Goal: Transaction & Acquisition: Purchase product/service

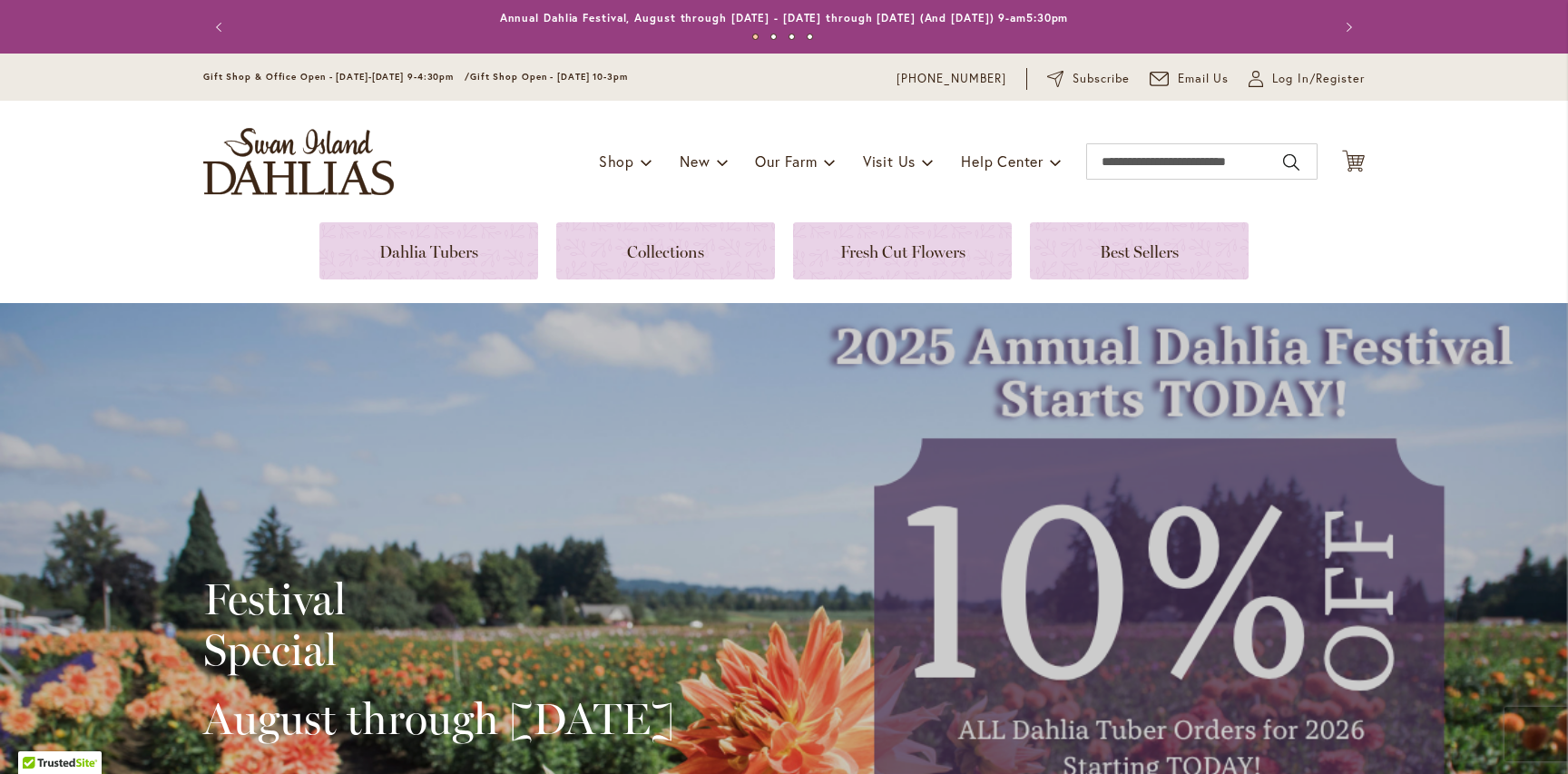
click at [943, 469] on div "Festival Special August through September 28th Order Now" at bounding box center [784, 702] width 1568 height 798
click at [713, 253] on link at bounding box center [665, 250] width 219 height 57
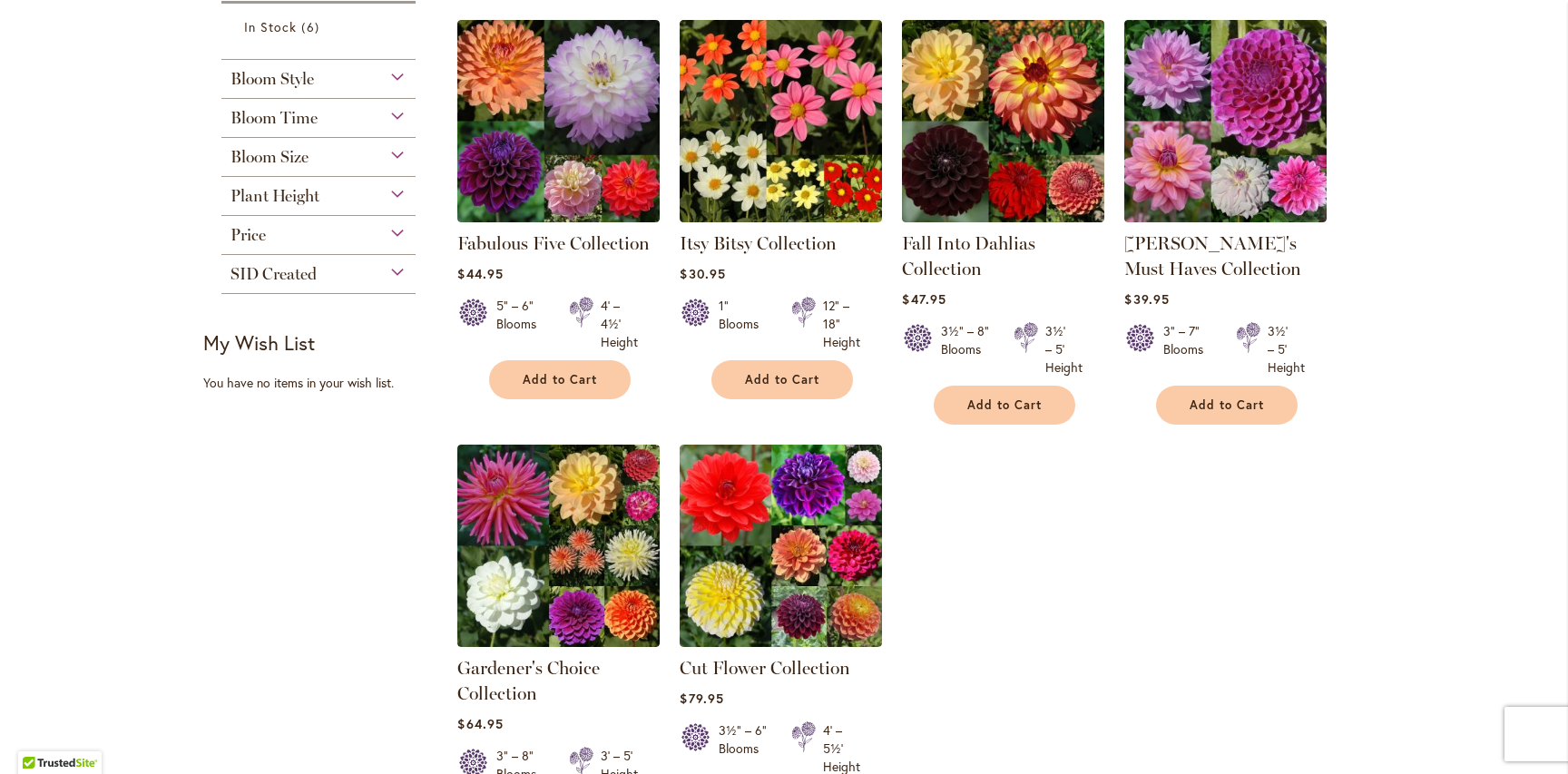
scroll to position [320, 0]
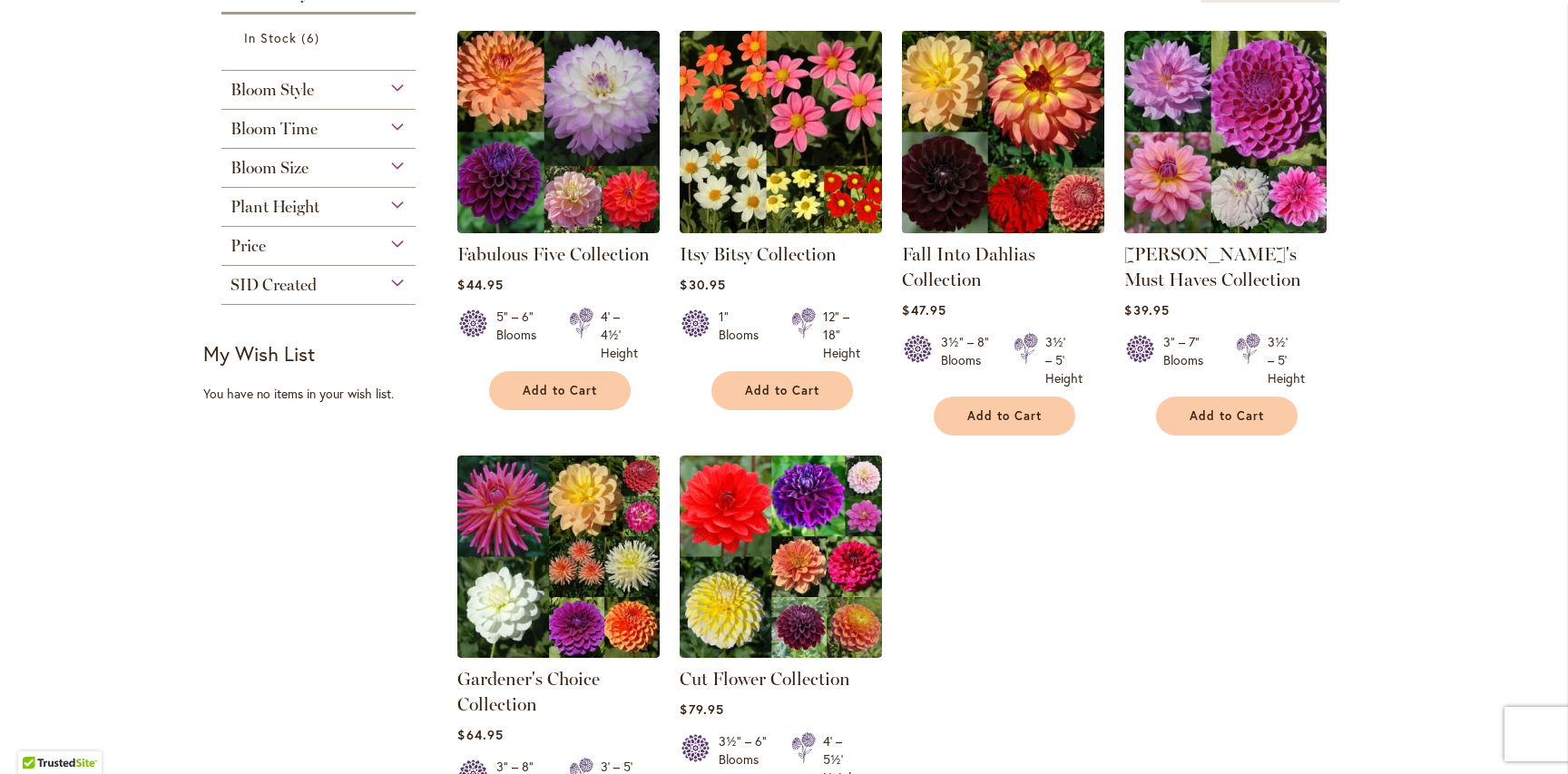
click at [1047, 90] on img at bounding box center [1003, 131] width 212 height 212
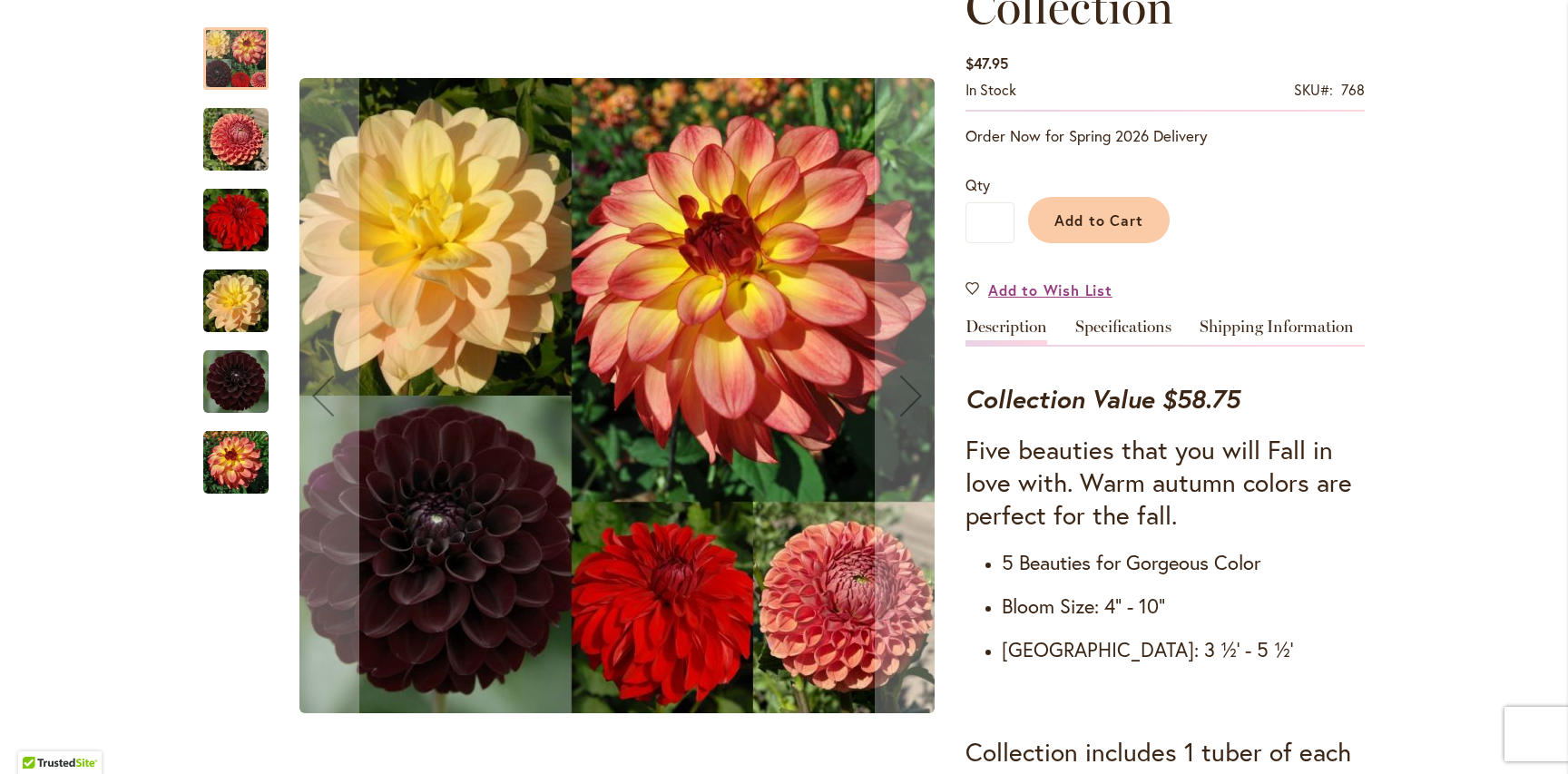
scroll to position [354, 0]
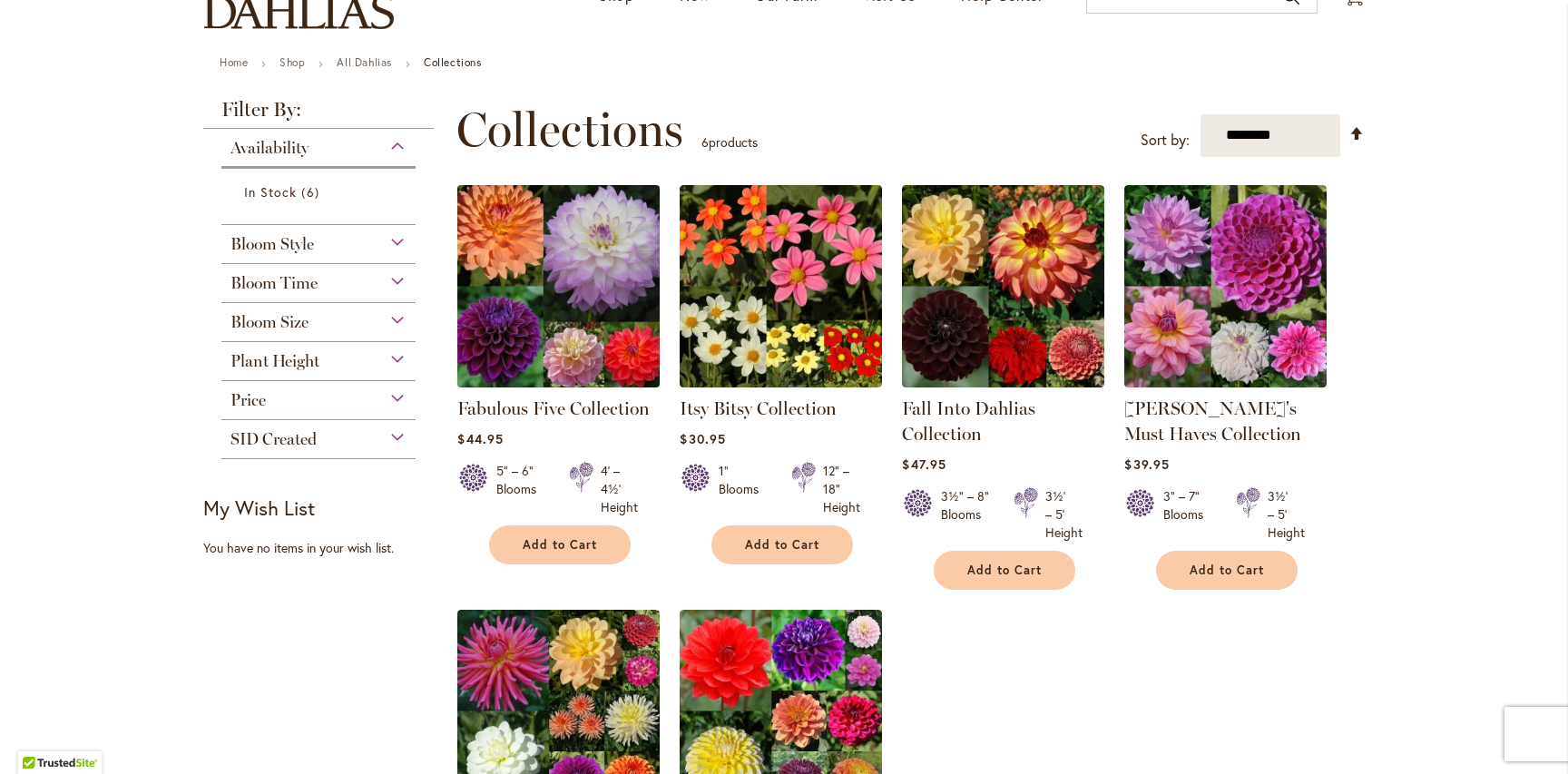
scroll to position [167, 0]
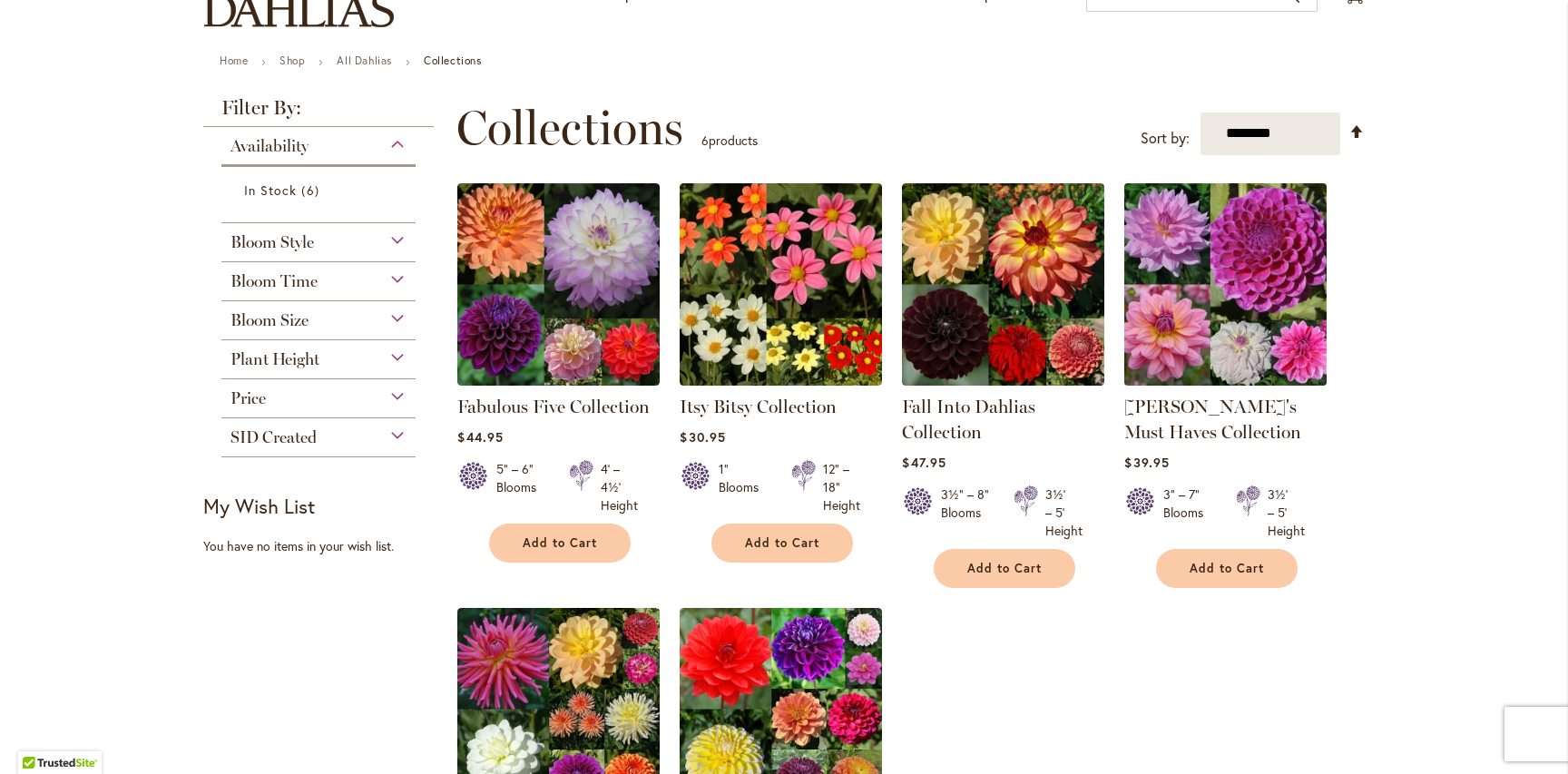
click at [1223, 322] on img at bounding box center [1226, 284] width 212 height 212
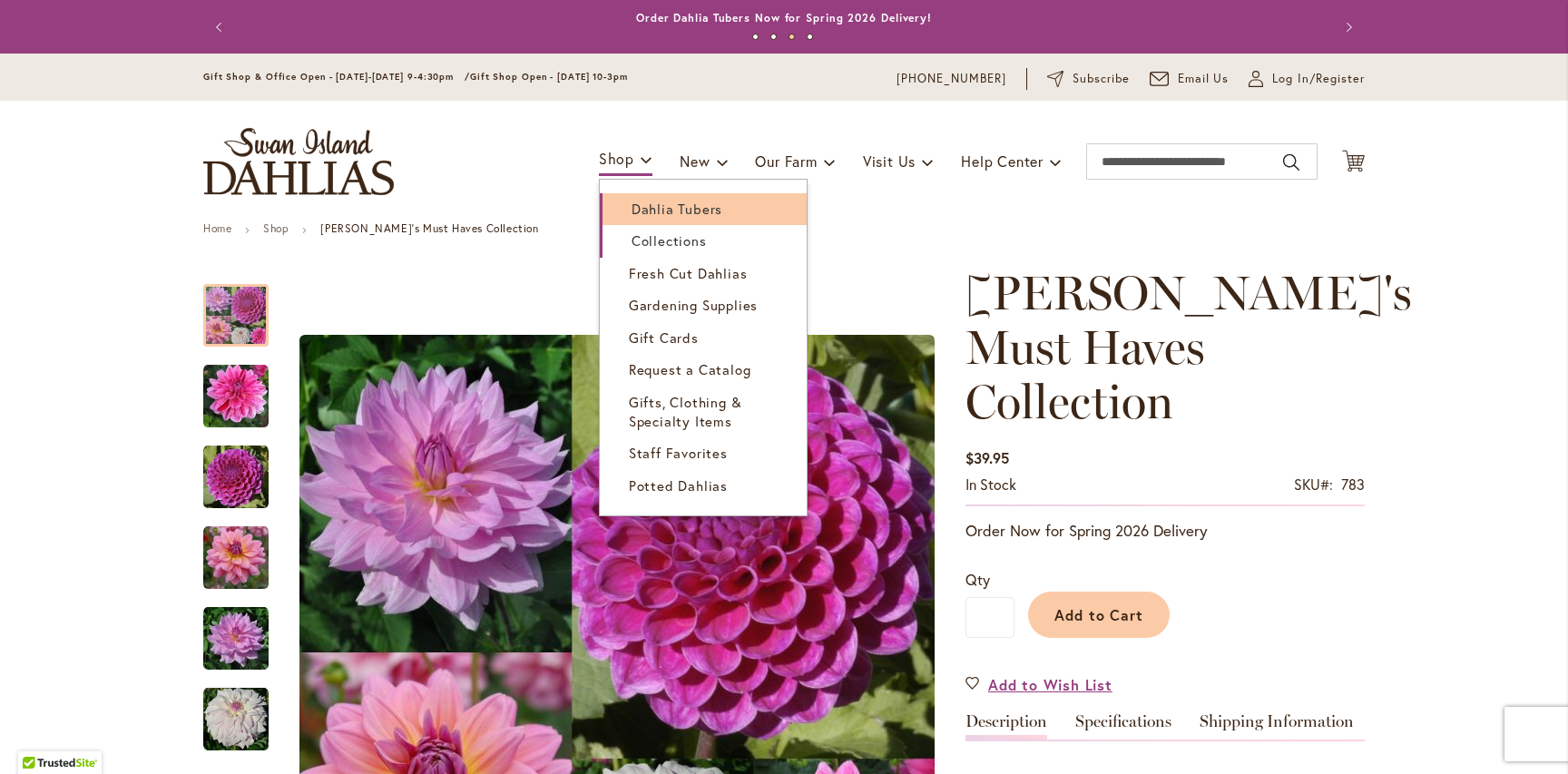
click at [643, 209] on span "Dahlia Tubers" at bounding box center [677, 207] width 90 height 18
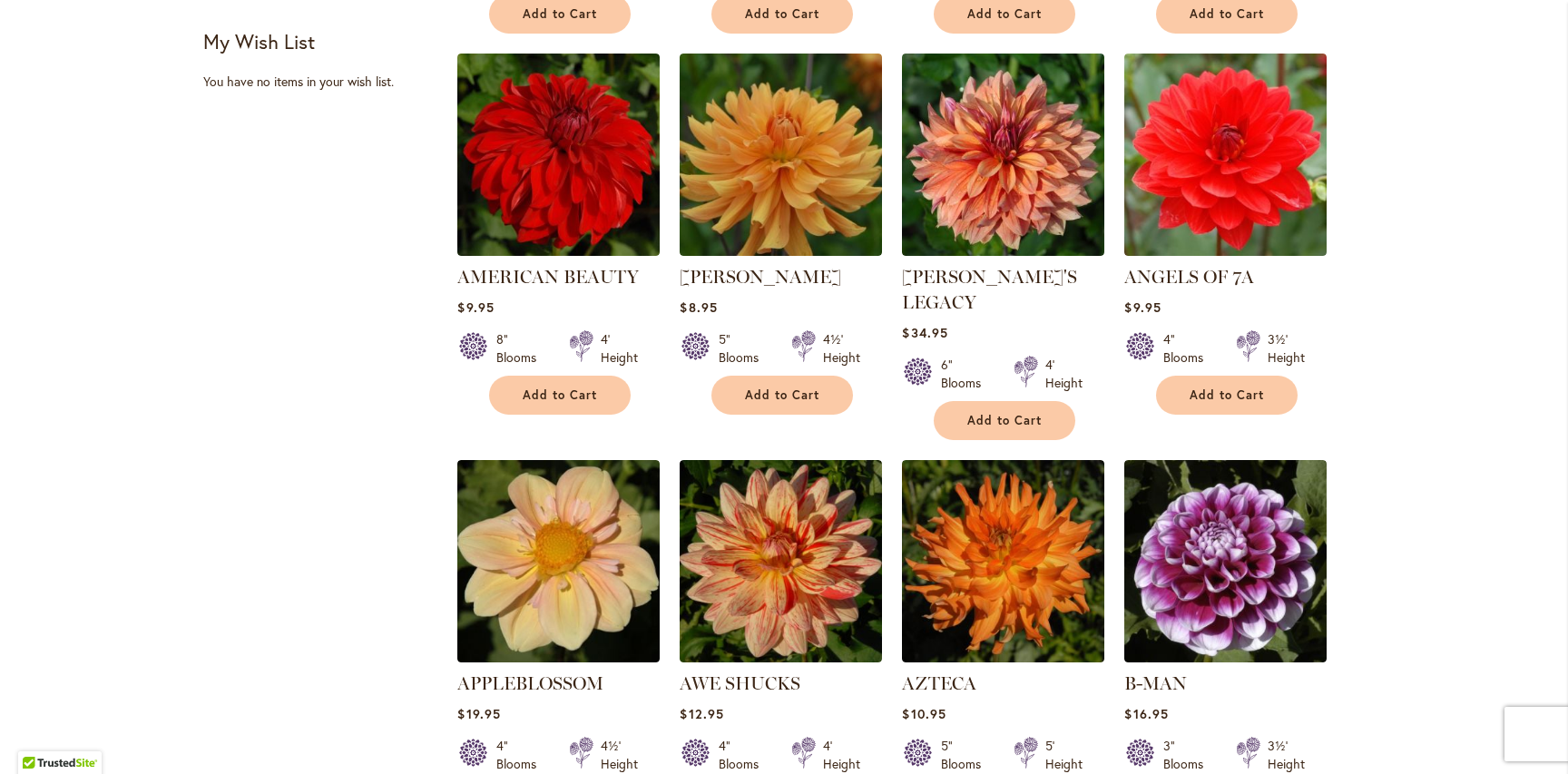
scroll to position [1344, 0]
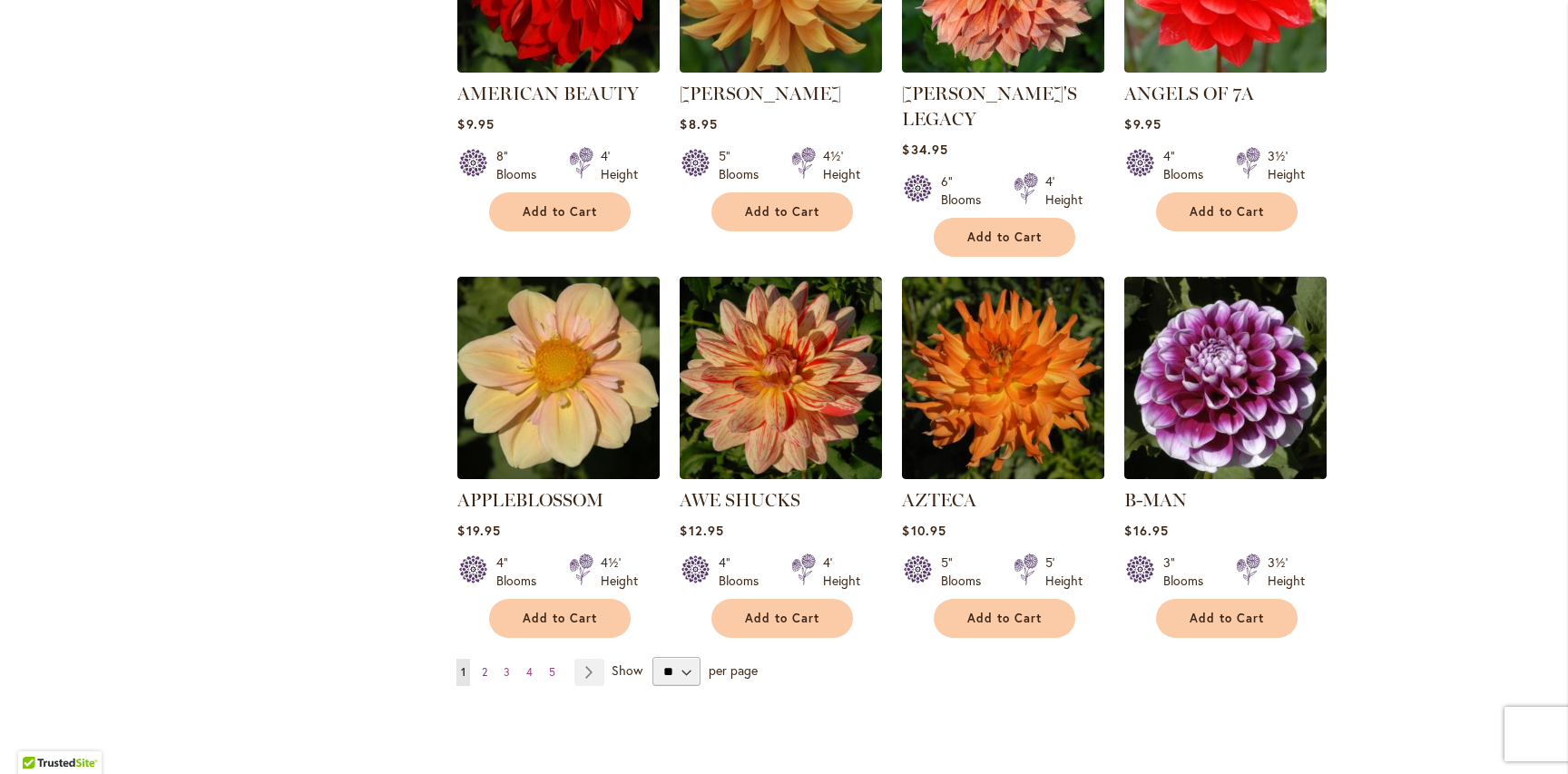
click at [484, 665] on span "2" at bounding box center [485, 672] width 6 height 14
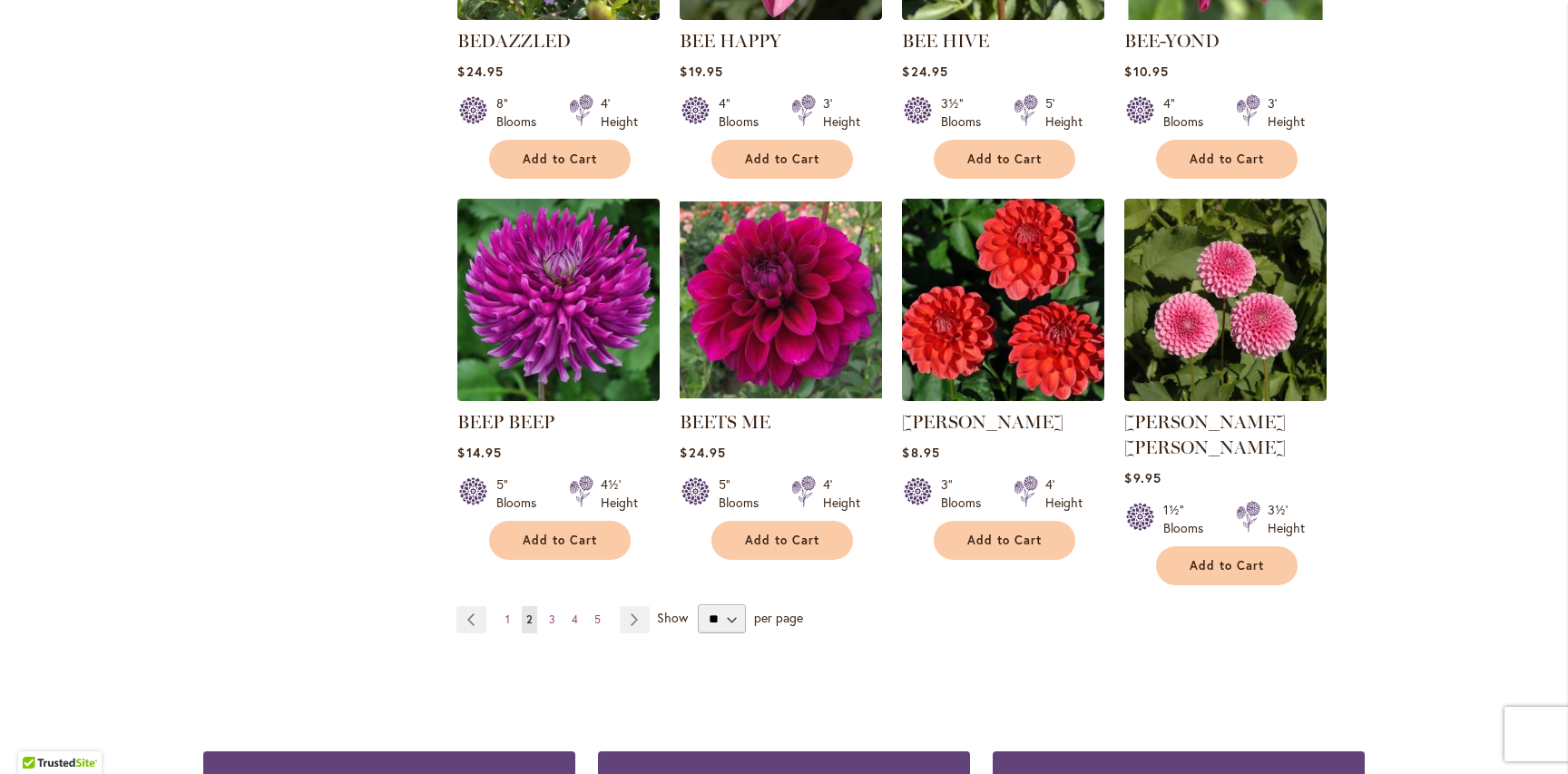
scroll to position [1403, 0]
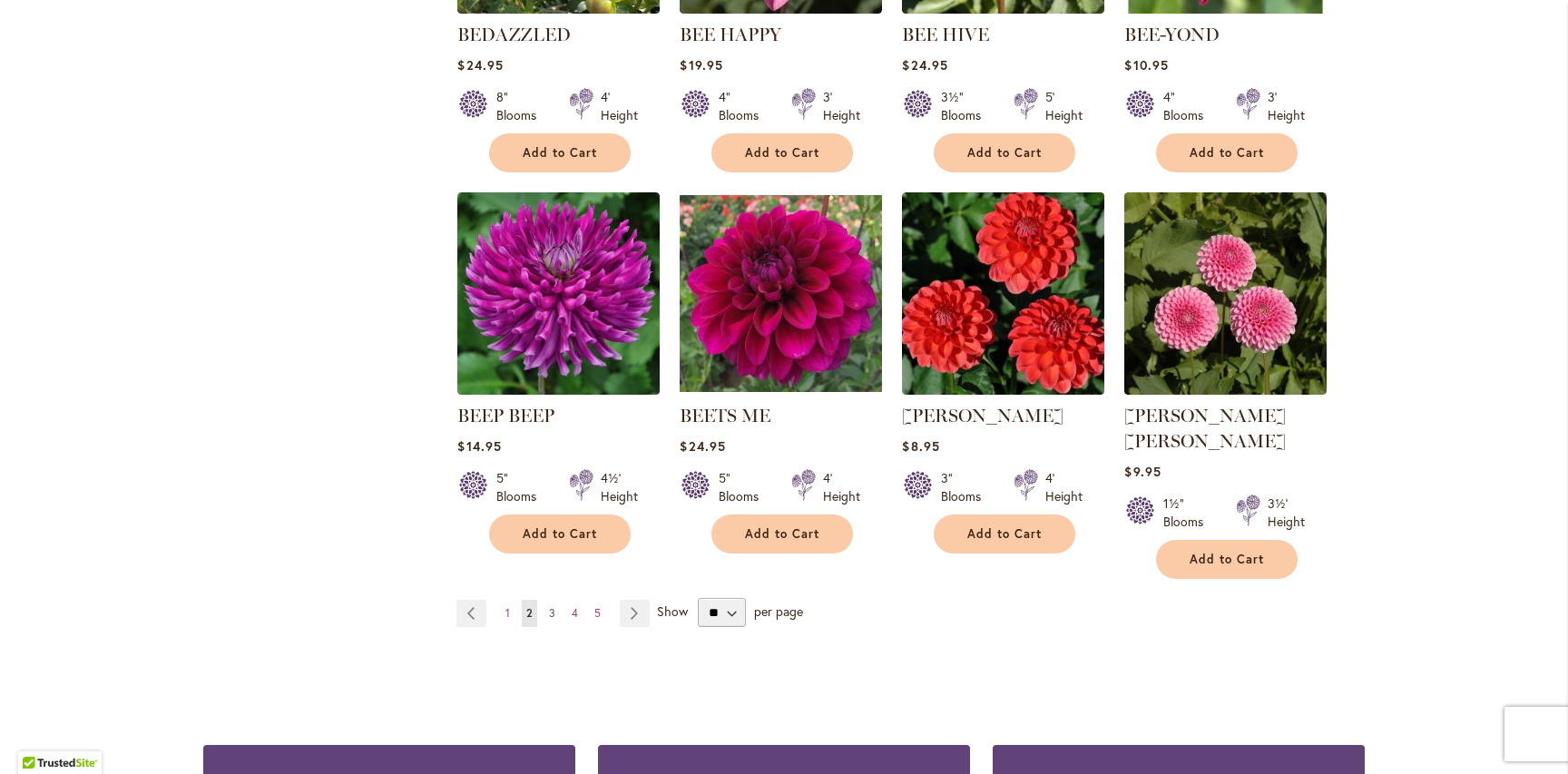
click at [553, 606] on span "3" at bounding box center [552, 612] width 7 height 14
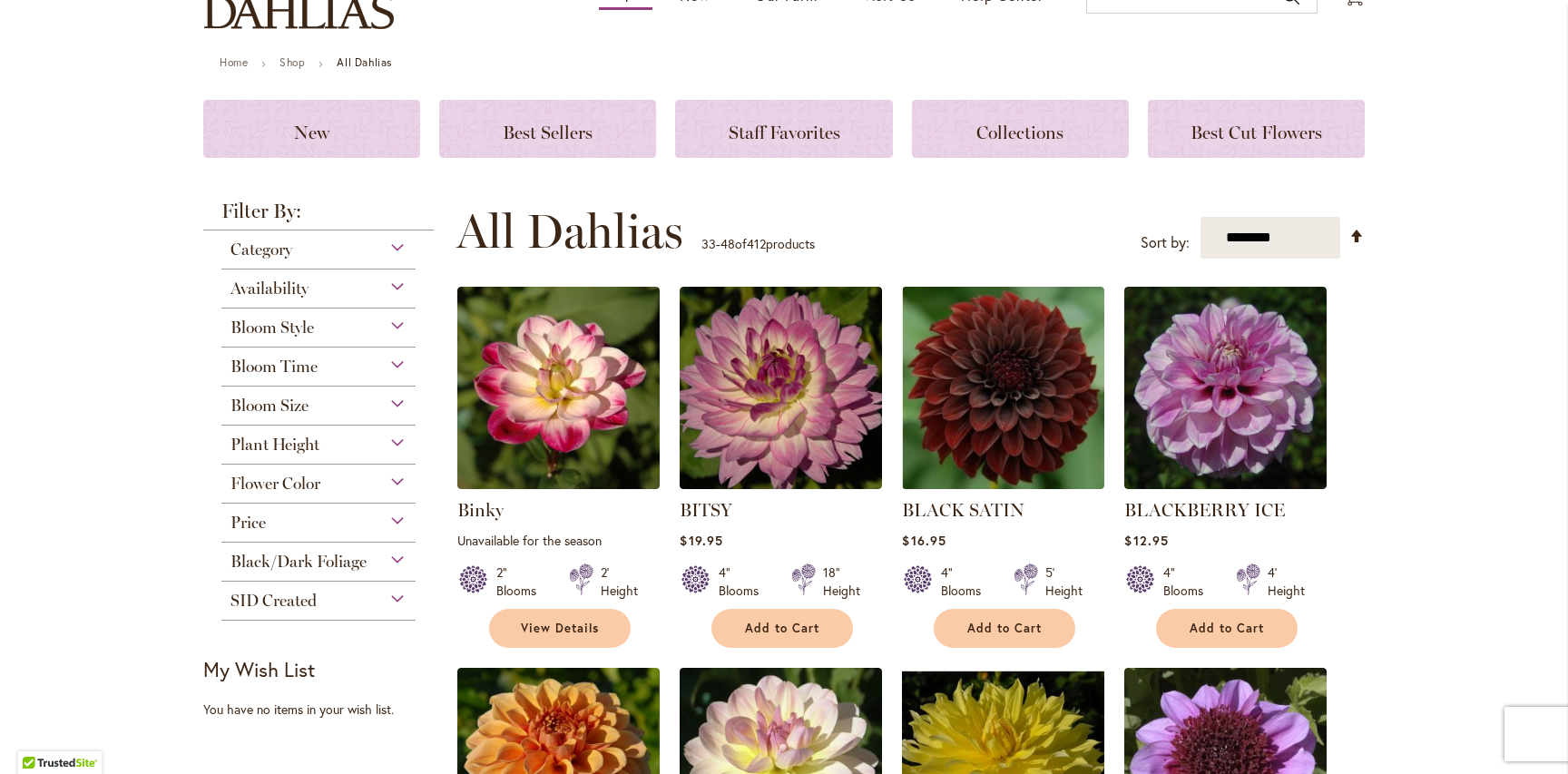
scroll to position [180, 0]
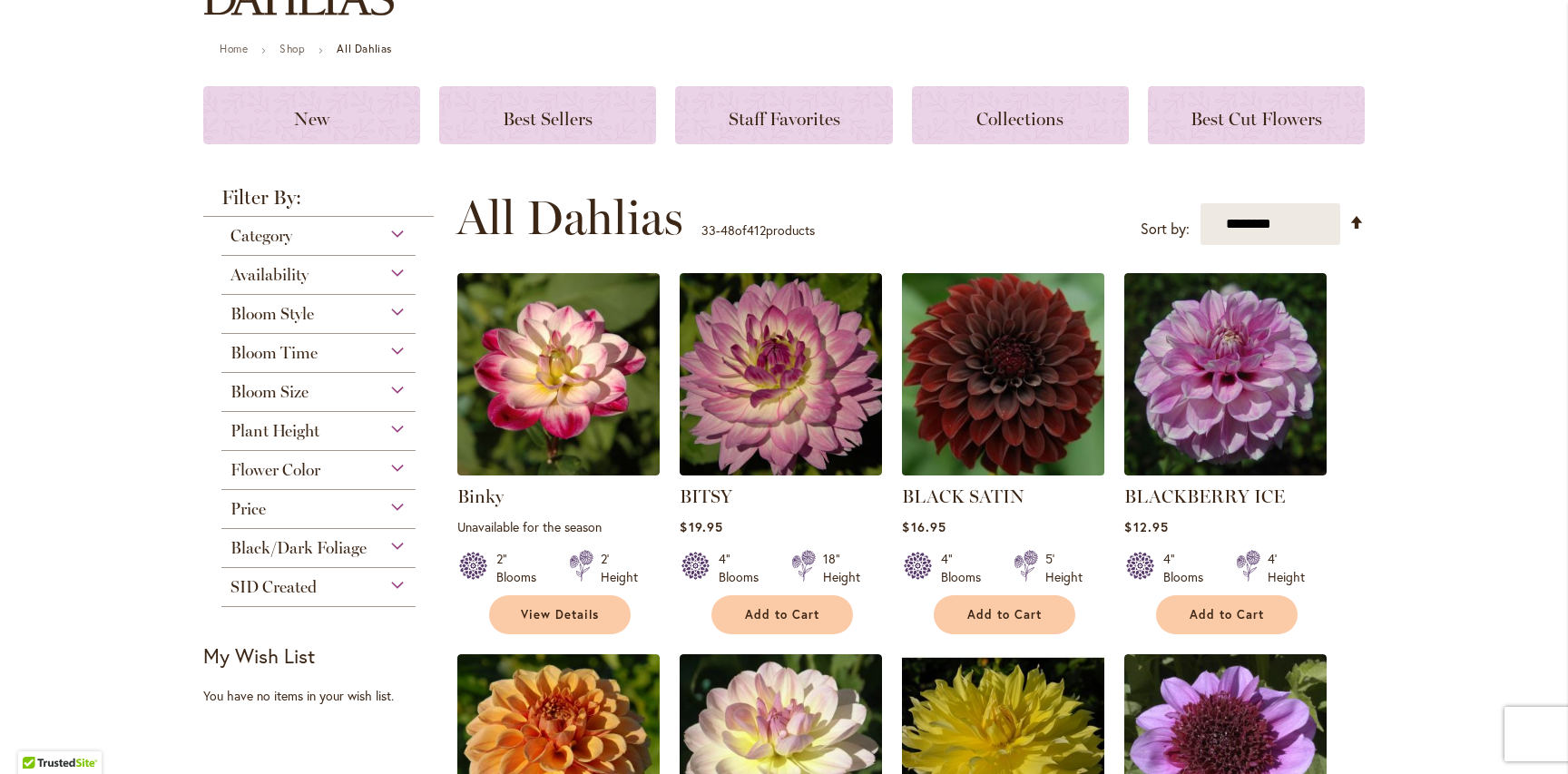
click at [1031, 365] on img at bounding box center [1003, 375] width 212 height 212
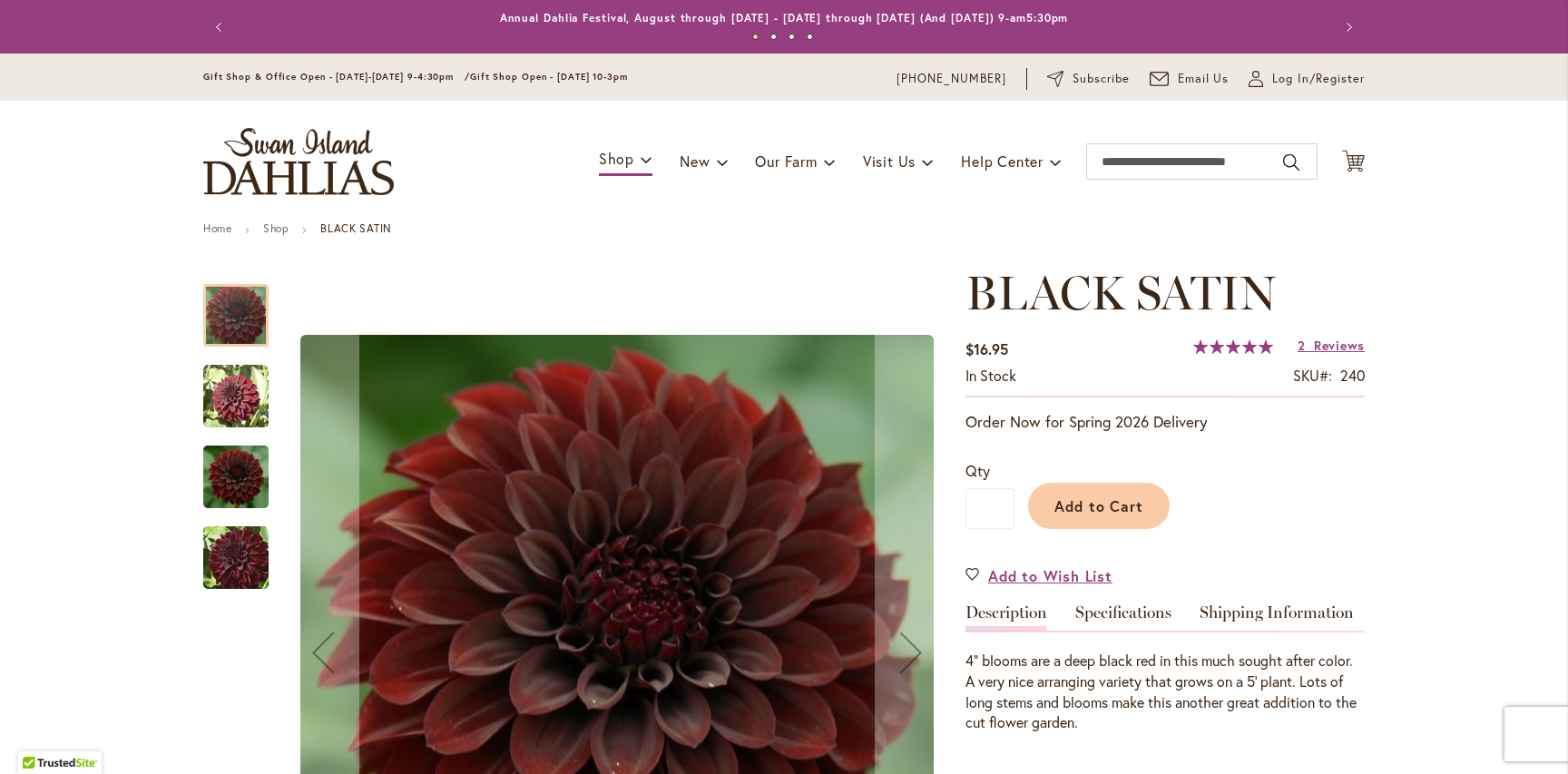
click at [239, 491] on img "BLACK SATIN" at bounding box center [235, 476] width 65 height 73
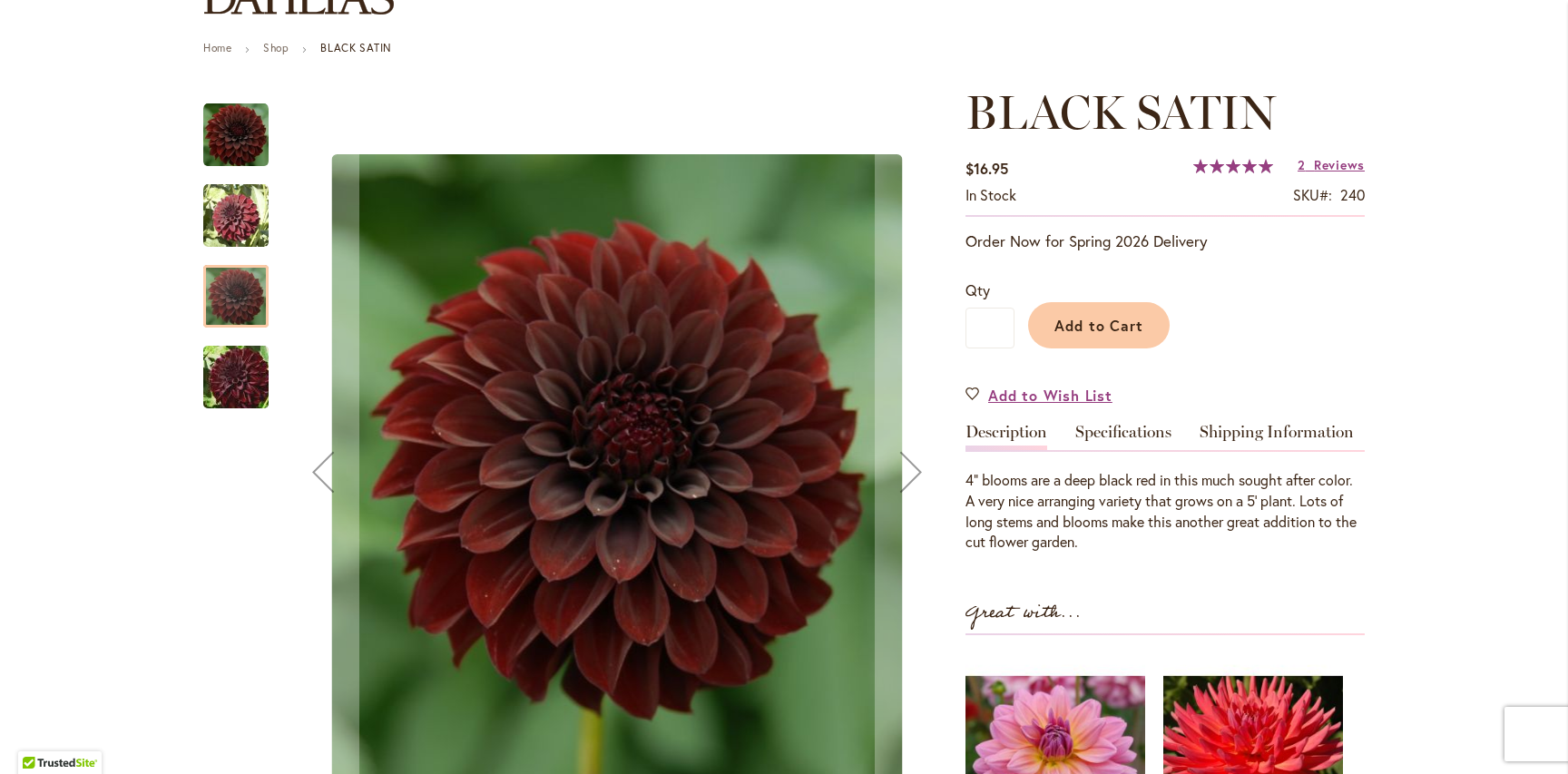
scroll to position [181, 0]
click at [232, 397] on img "BLACK SATIN" at bounding box center [235, 377] width 130 height 87
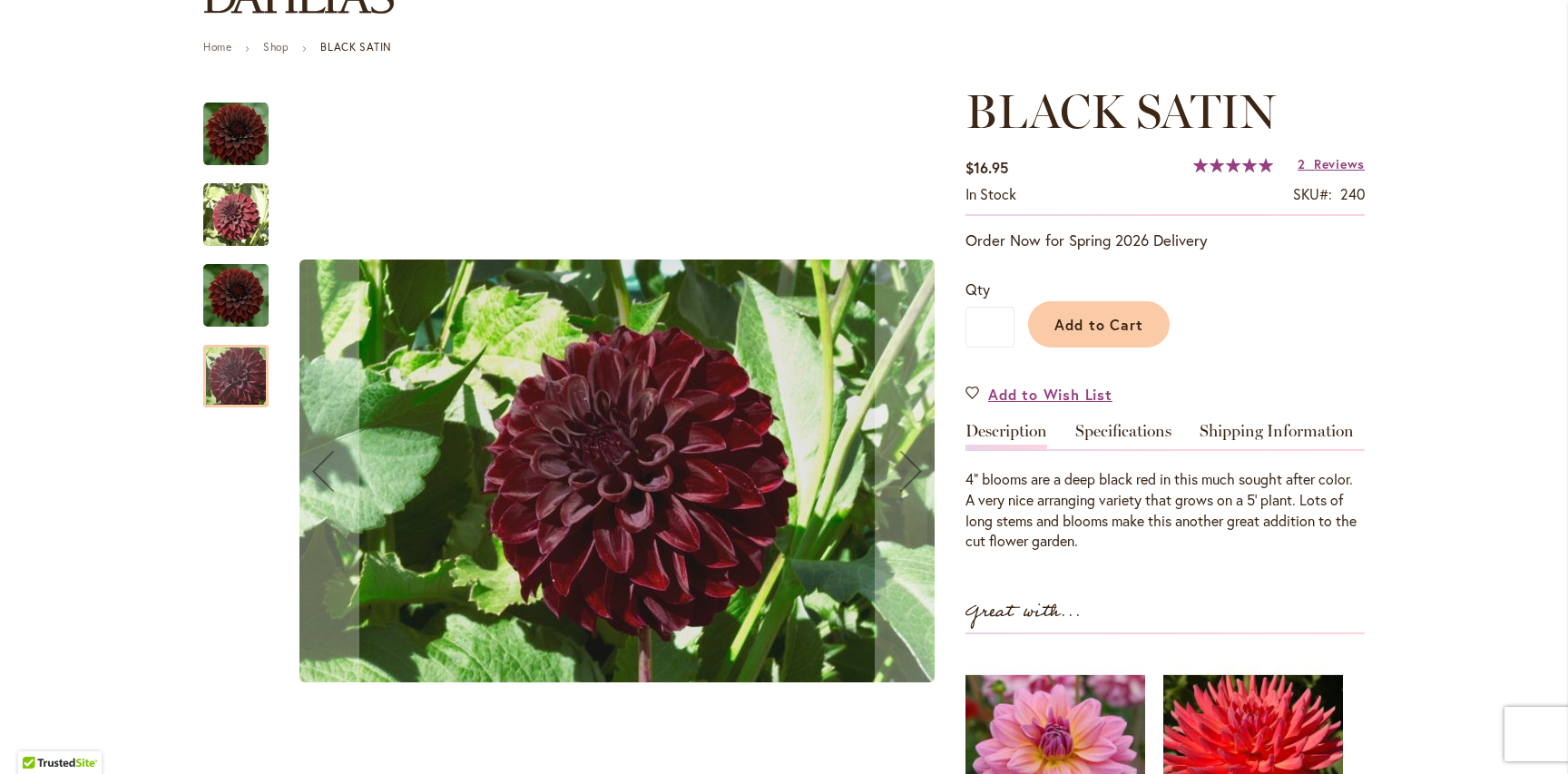
click at [236, 215] on img "BLACK SATIN" at bounding box center [235, 215] width 65 height 65
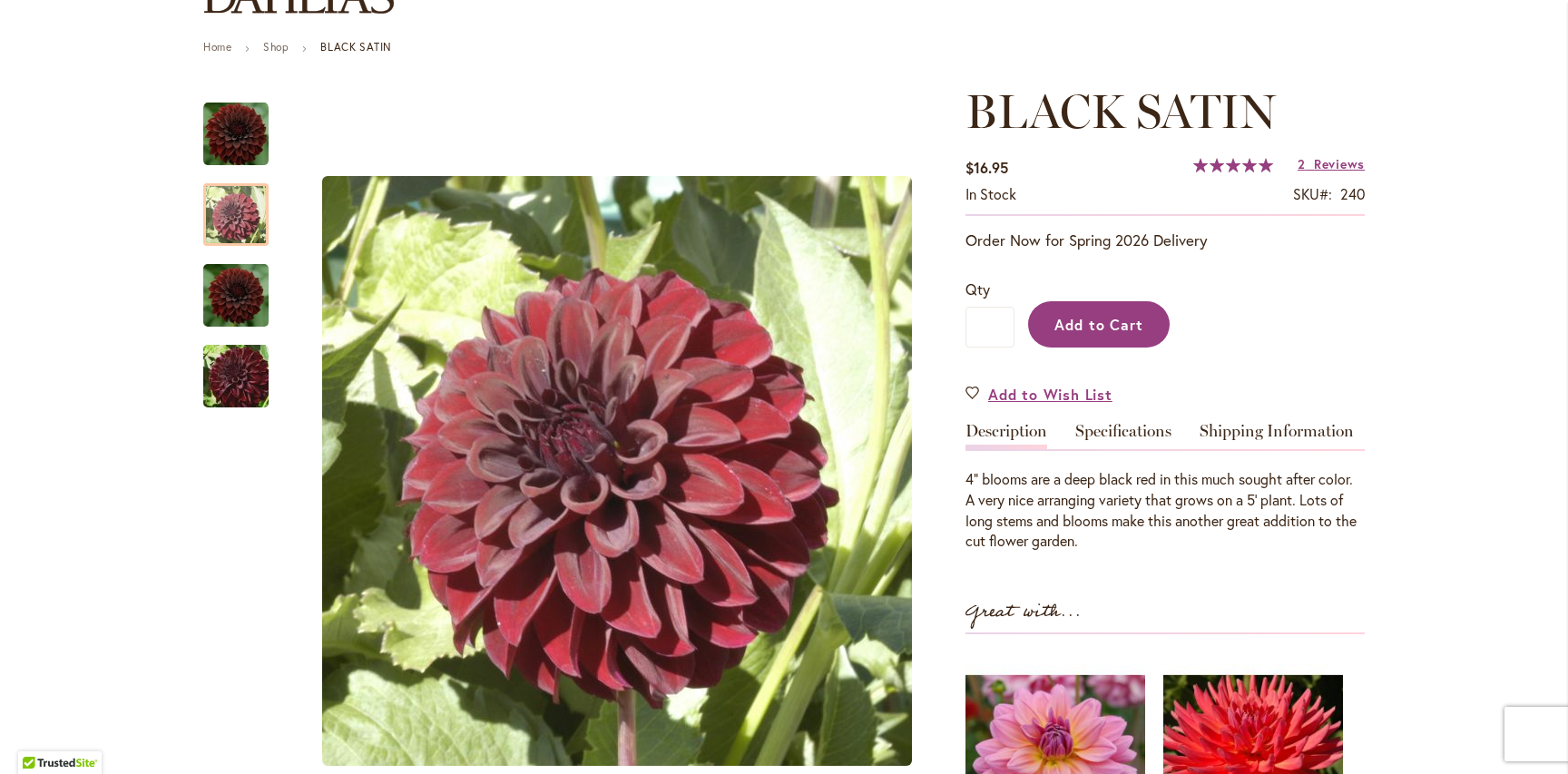
click at [1110, 319] on span "Add to Cart" at bounding box center [1099, 324] width 90 height 19
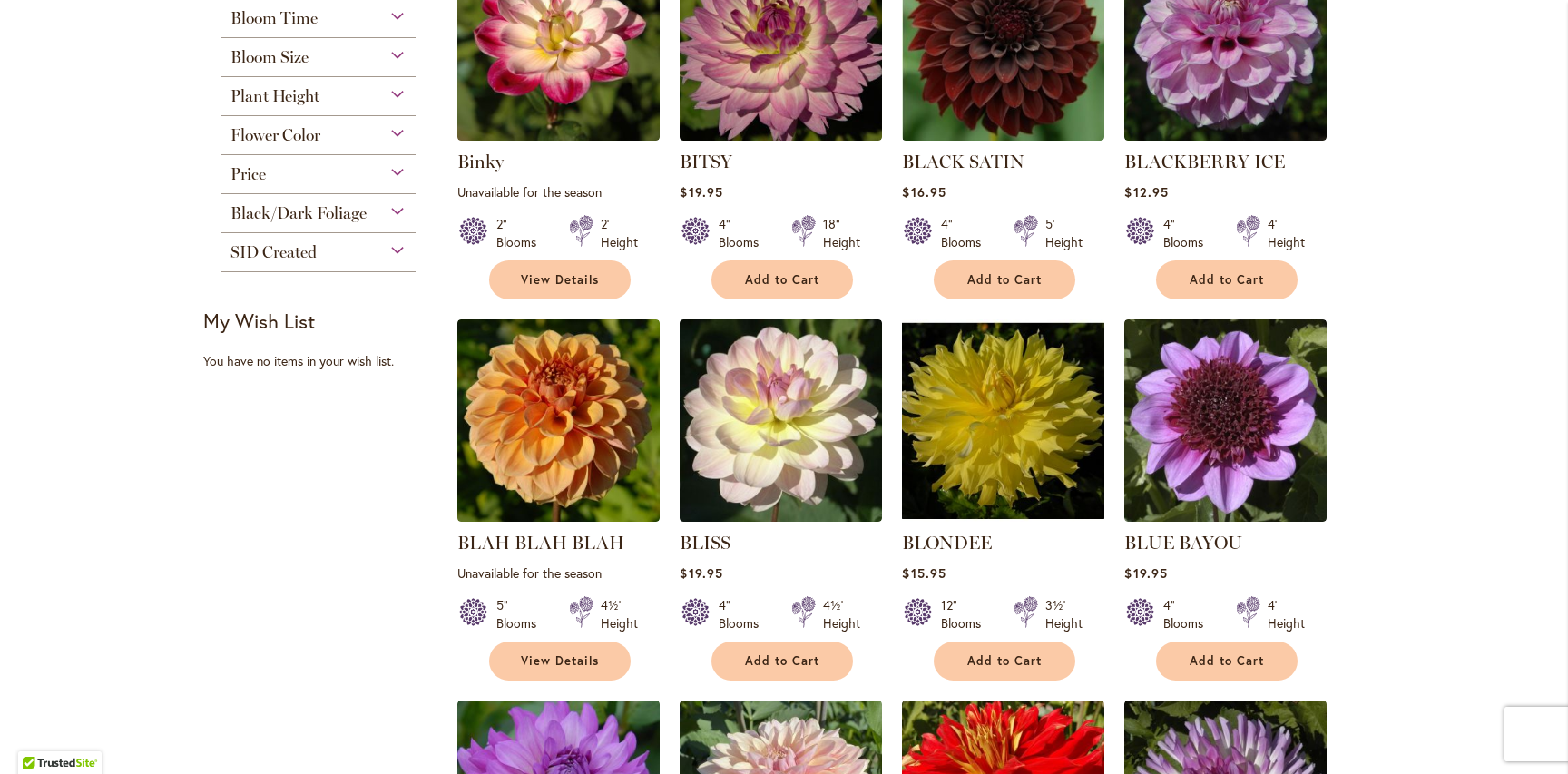
scroll to position [525, 0]
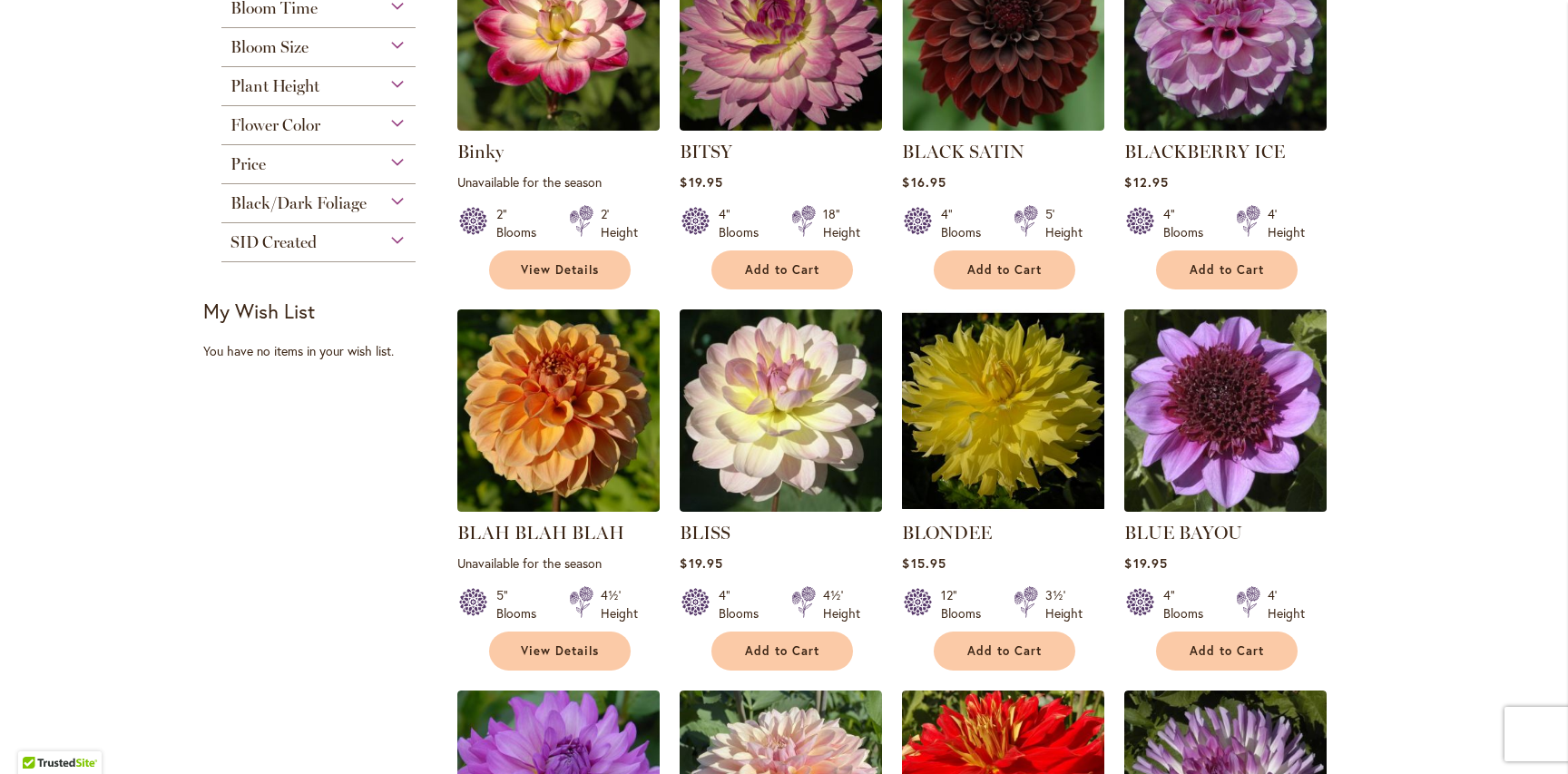
click at [1223, 435] on img at bounding box center [1226, 411] width 212 height 212
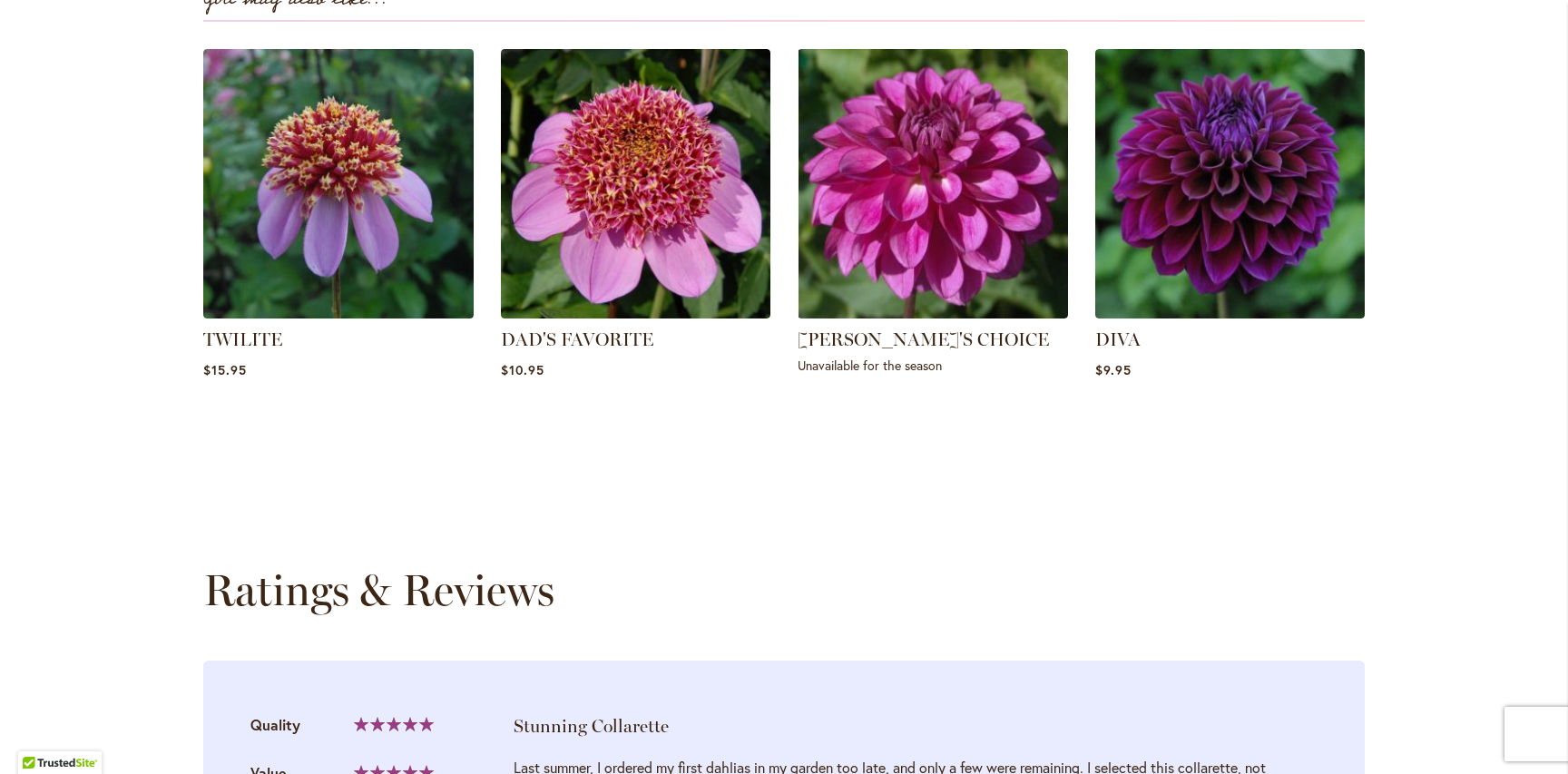
scroll to position [1097, 0]
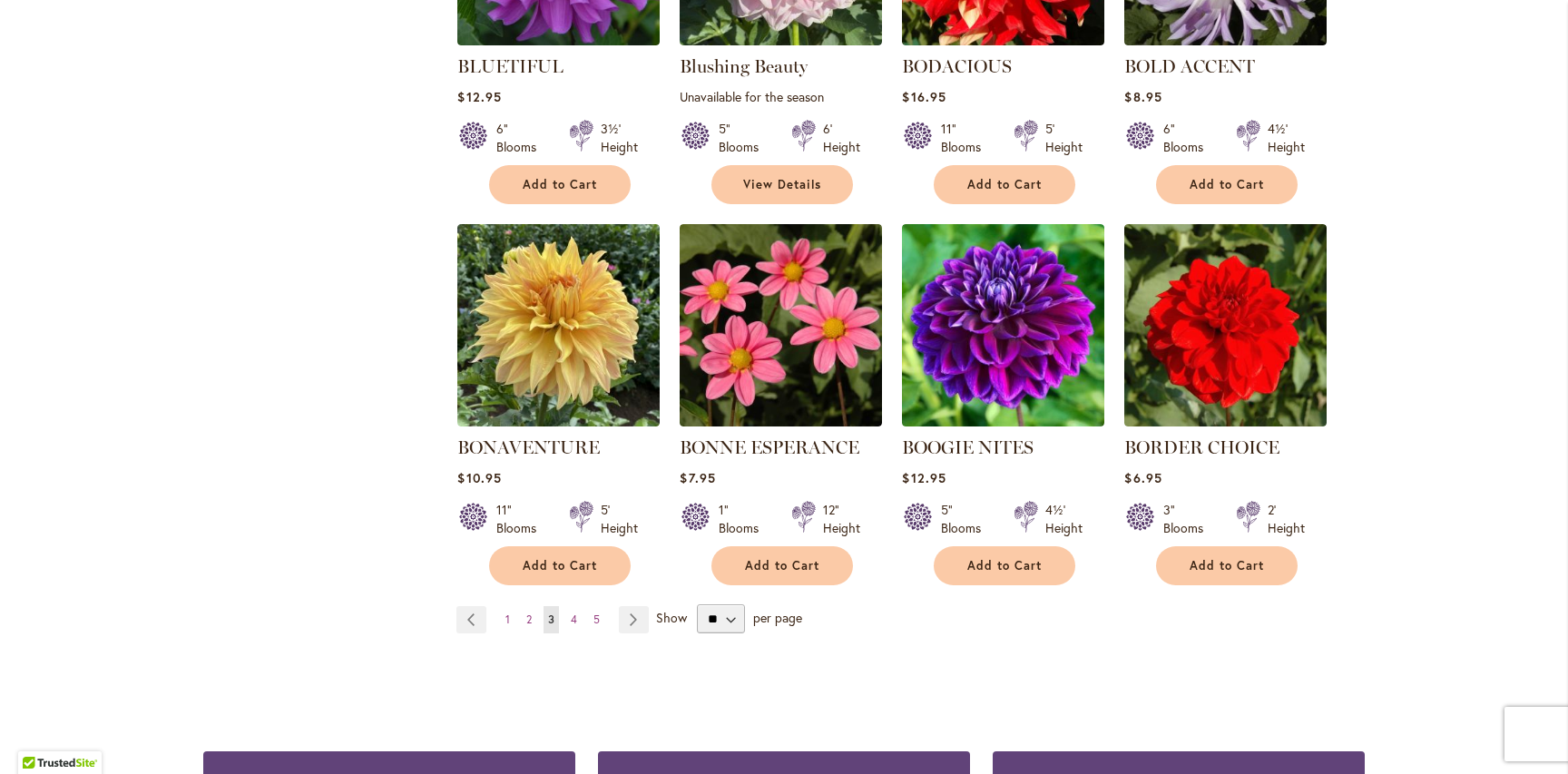
scroll to position [1406, 0]
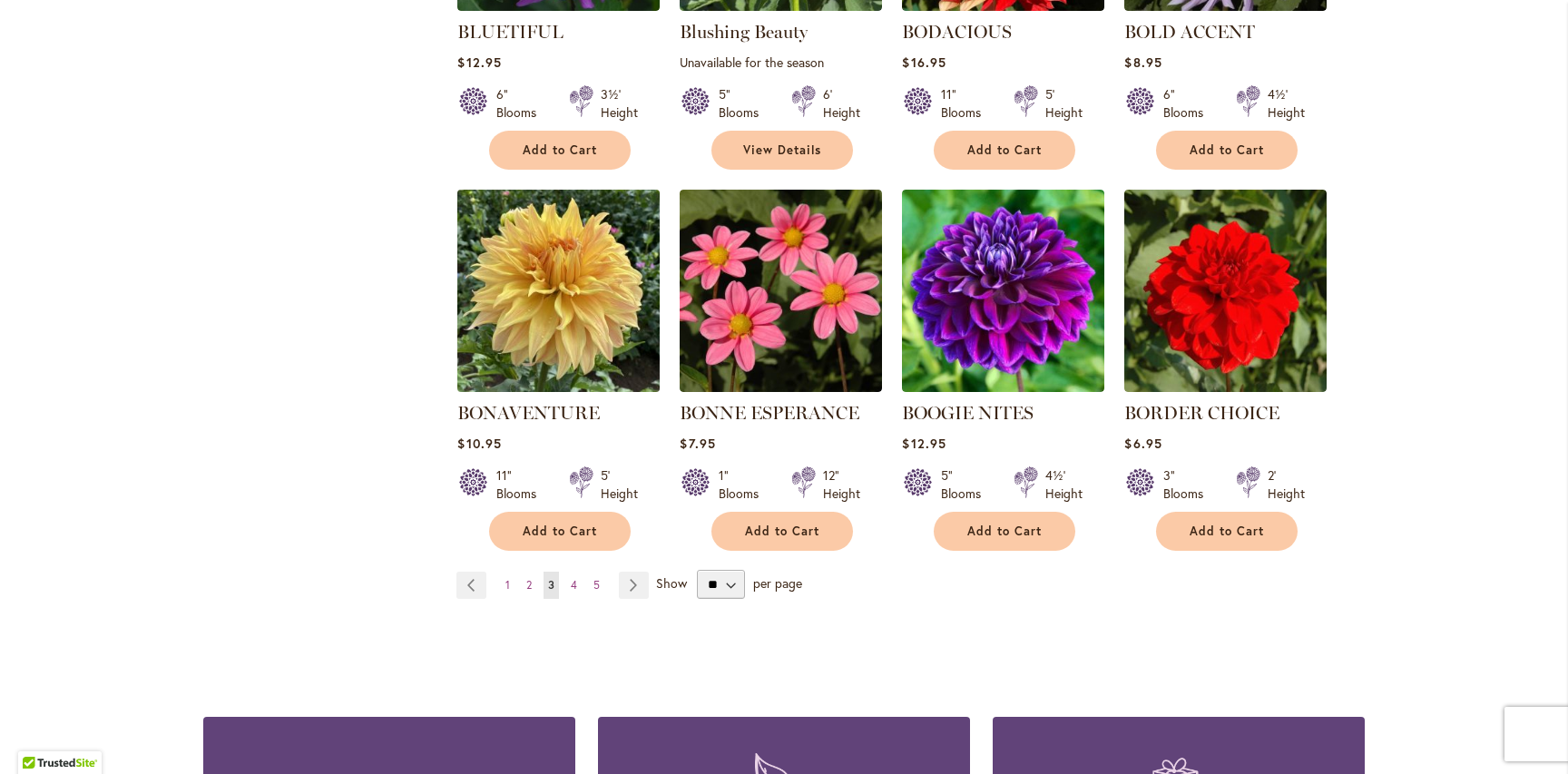
click at [596, 289] on img at bounding box center [559, 291] width 212 height 212
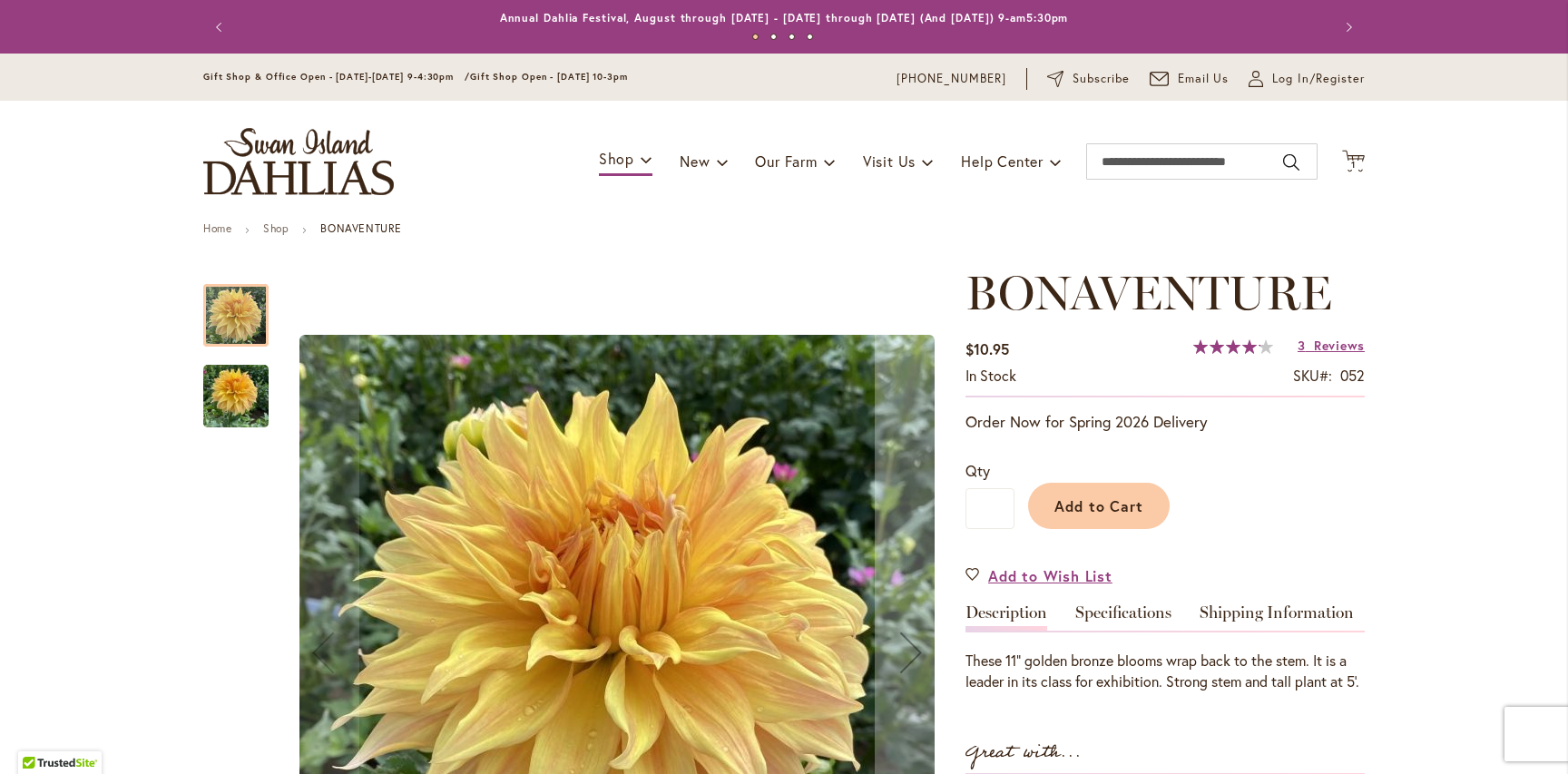
click at [244, 395] on img "Bonaventure" at bounding box center [235, 396] width 65 height 87
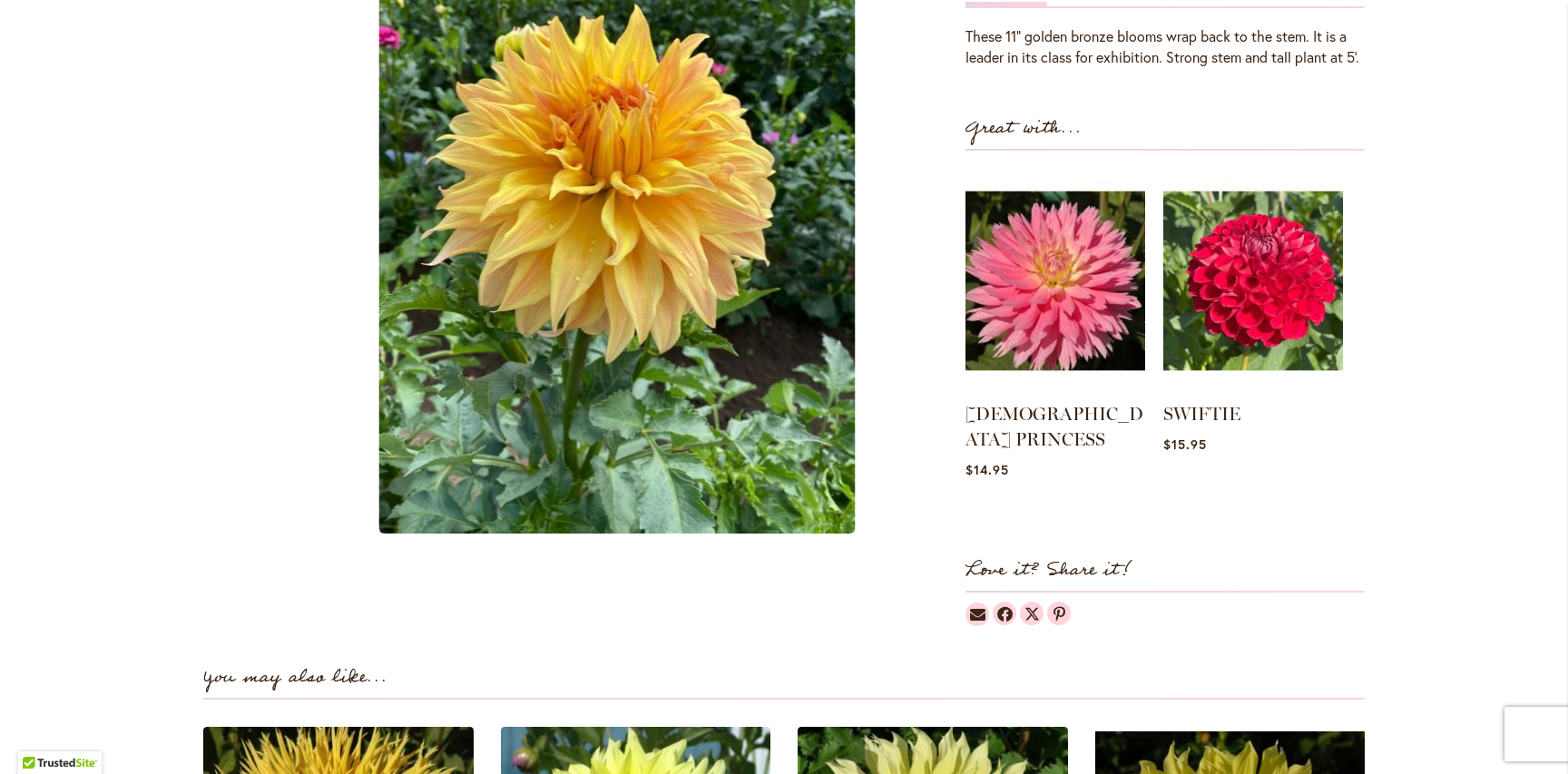
scroll to position [481, 0]
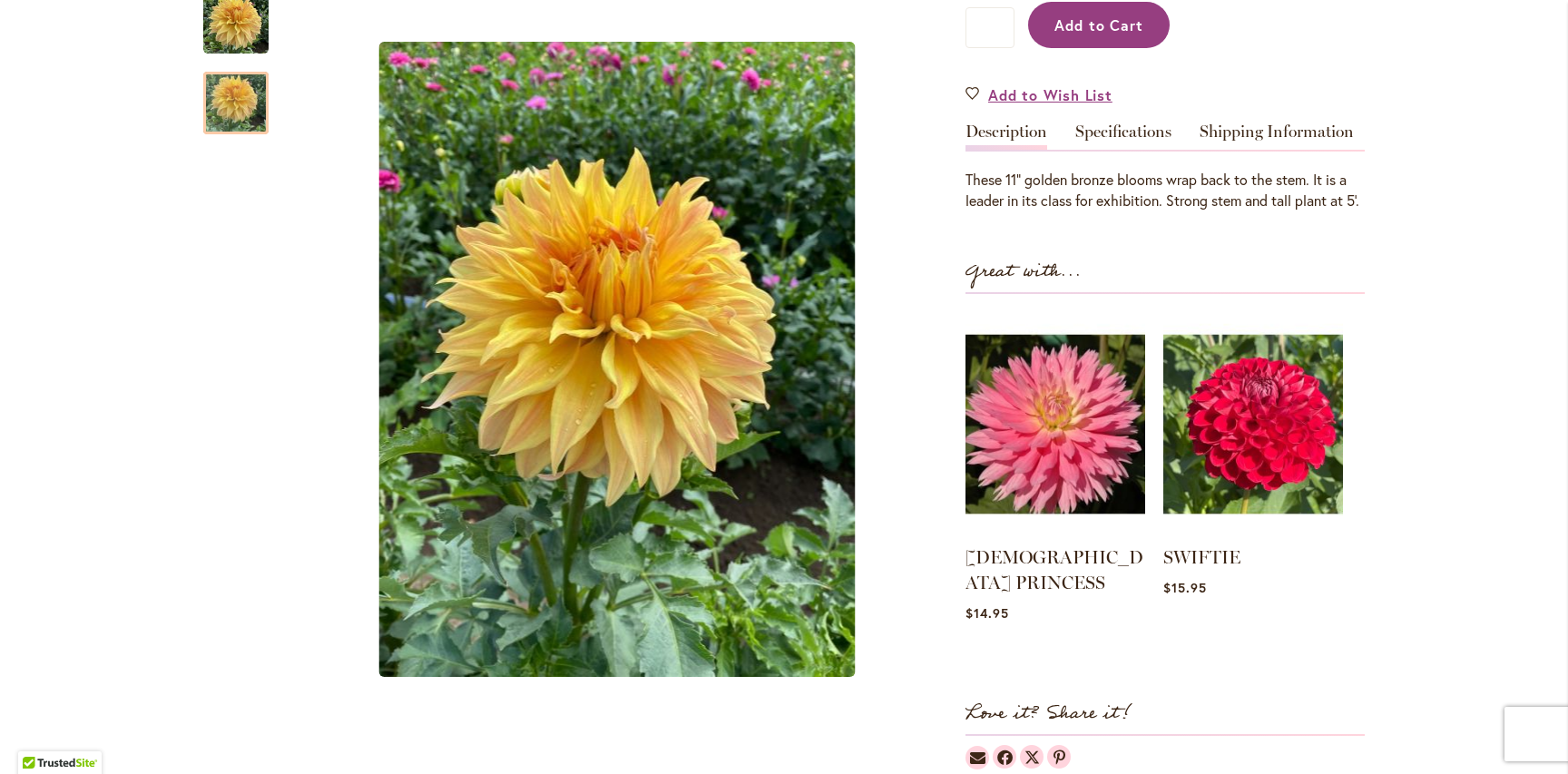
click at [1114, 46] on button "Add to Cart" at bounding box center [1099, 25] width 141 height 47
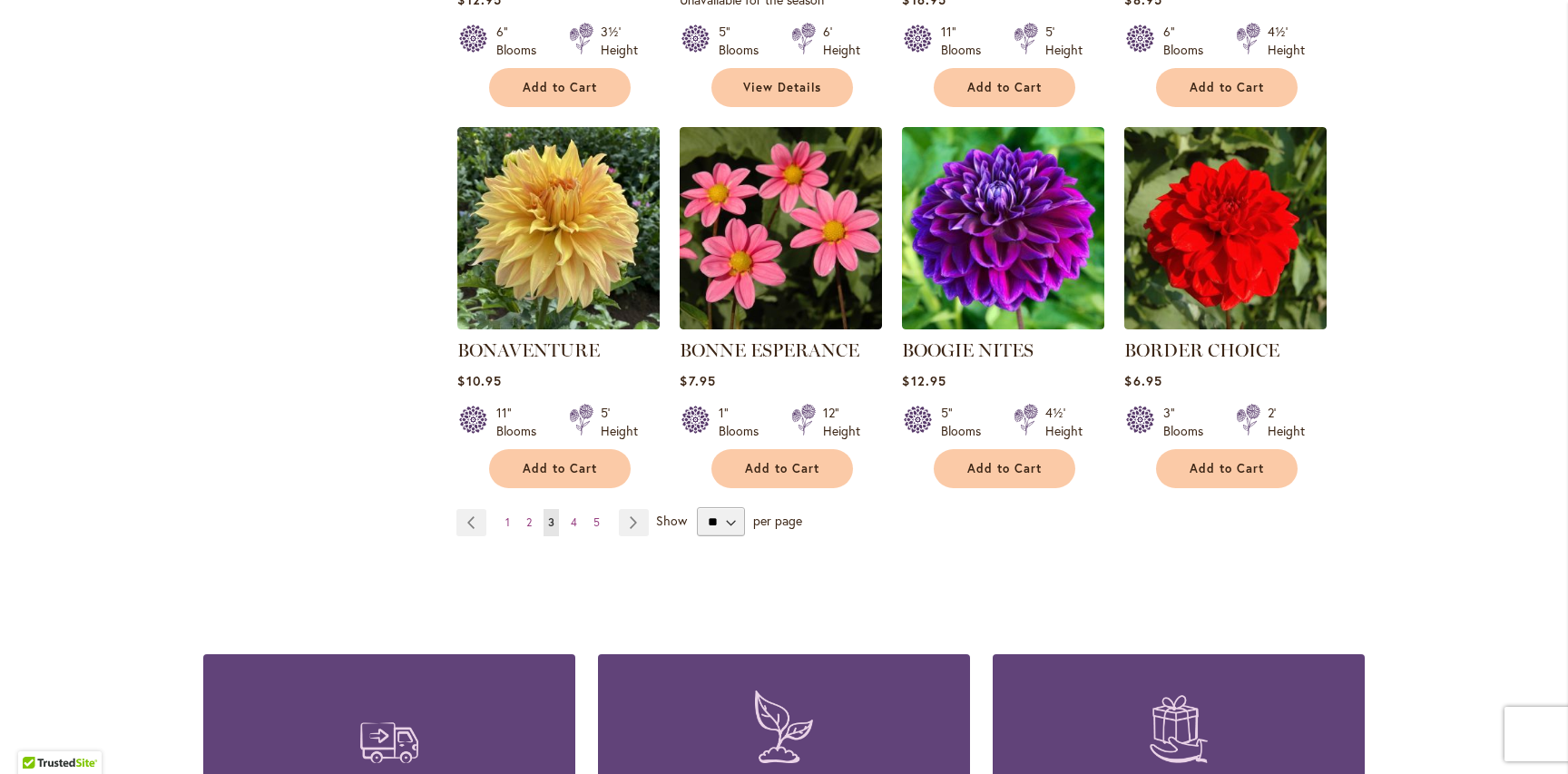
scroll to position [1534, 0]
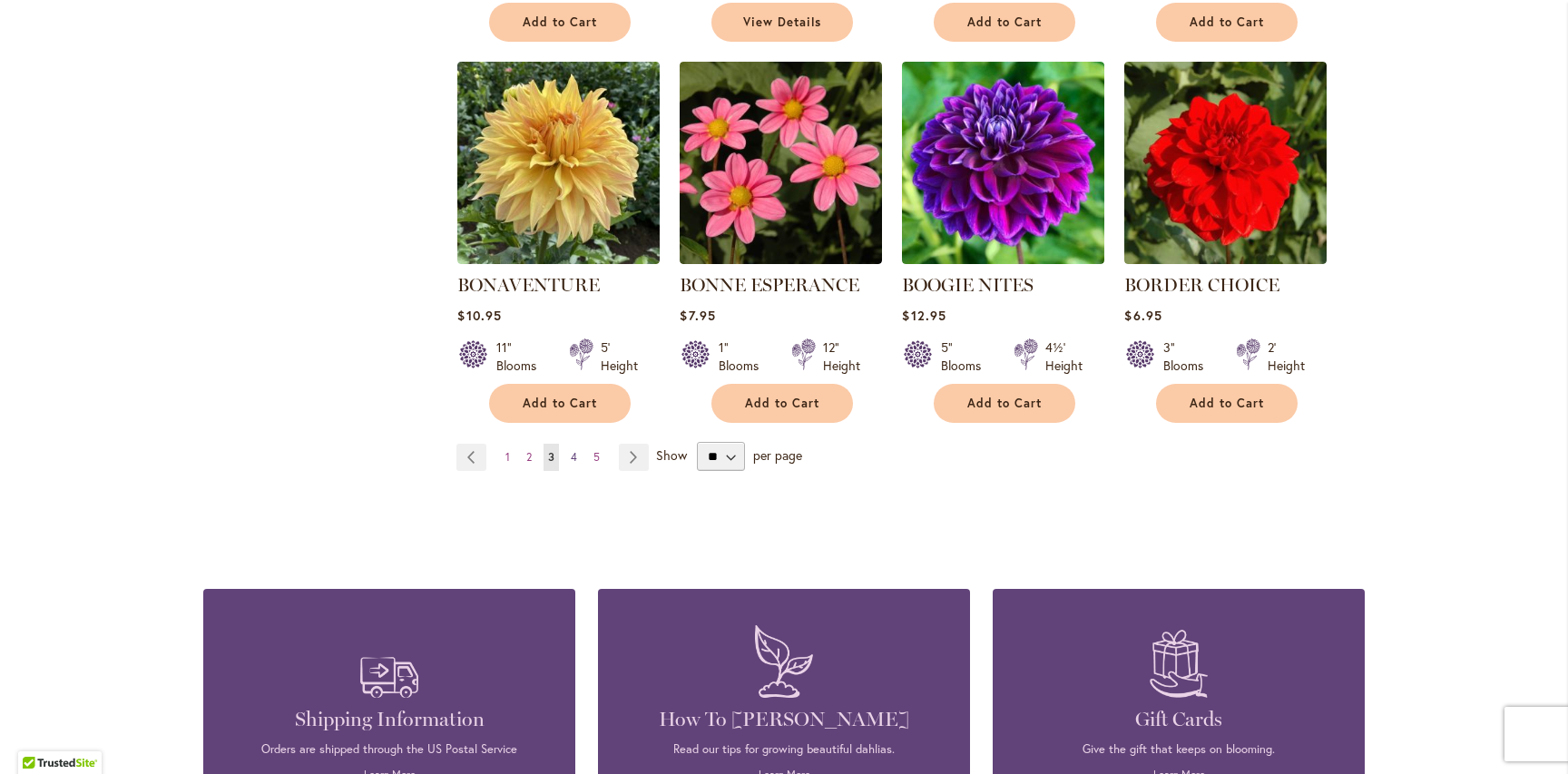
click at [574, 453] on span "4" at bounding box center [573, 457] width 7 height 14
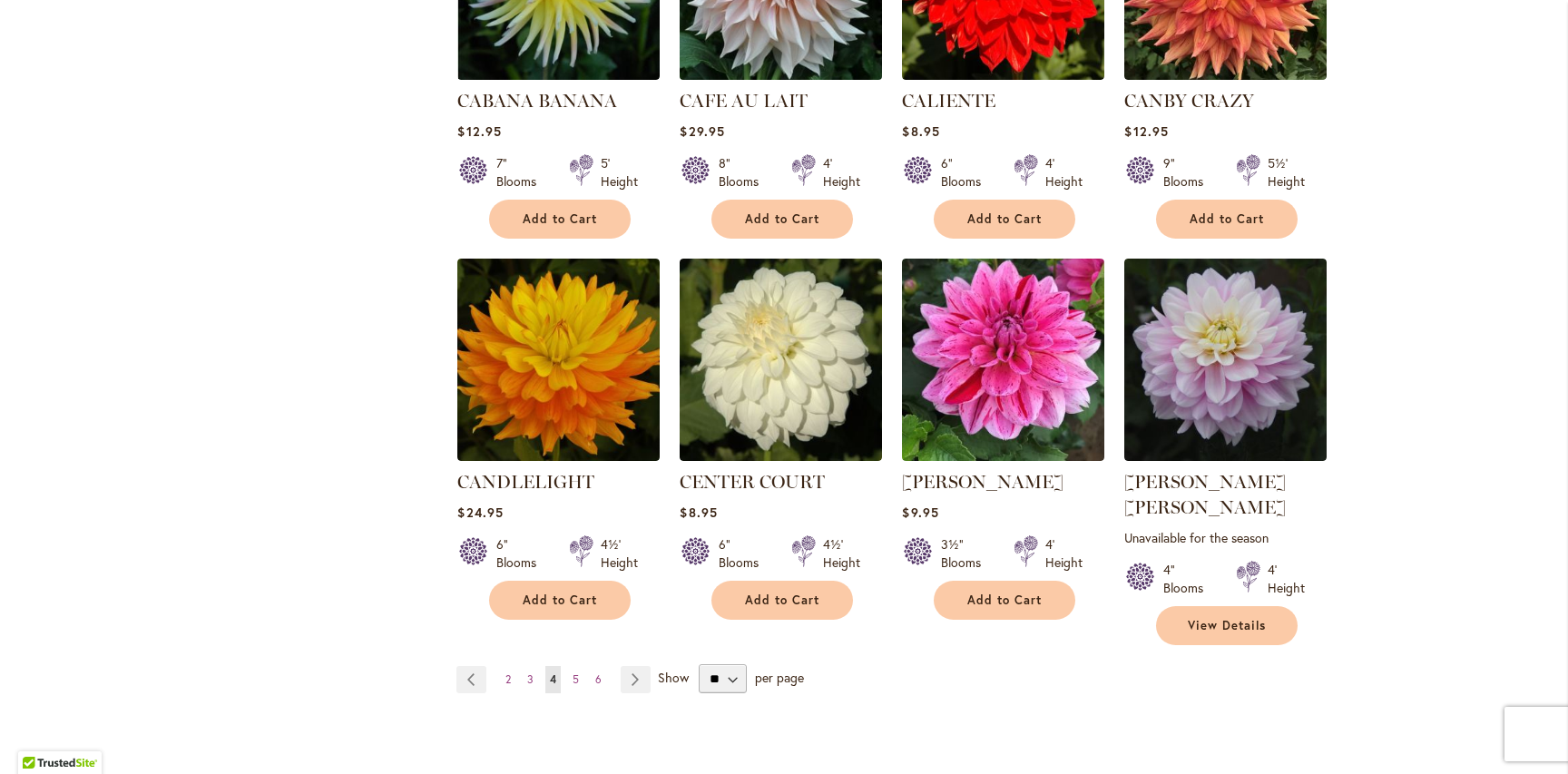
scroll to position [1378, 0]
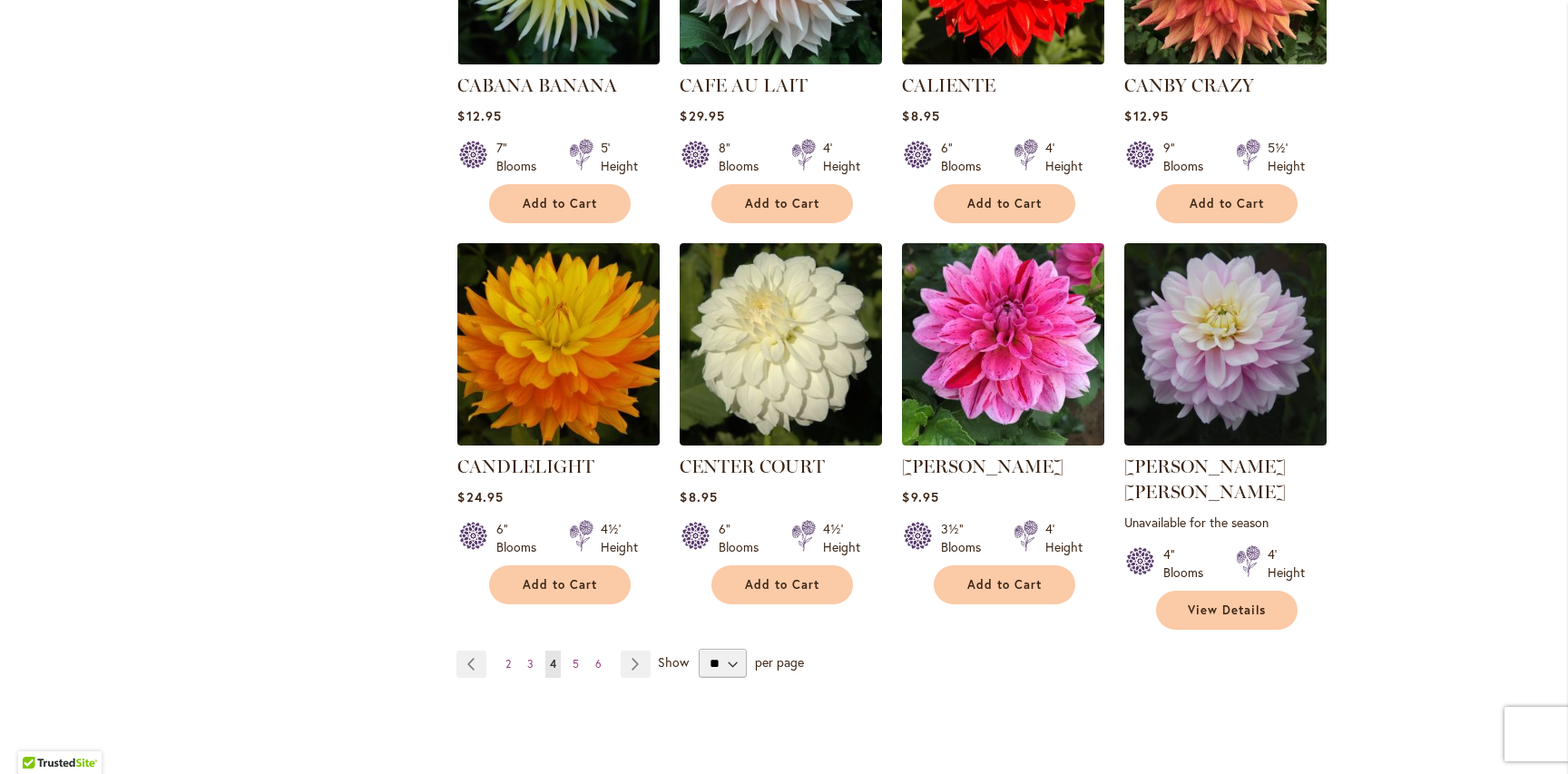
click at [559, 350] on img at bounding box center [559, 344] width 212 height 212
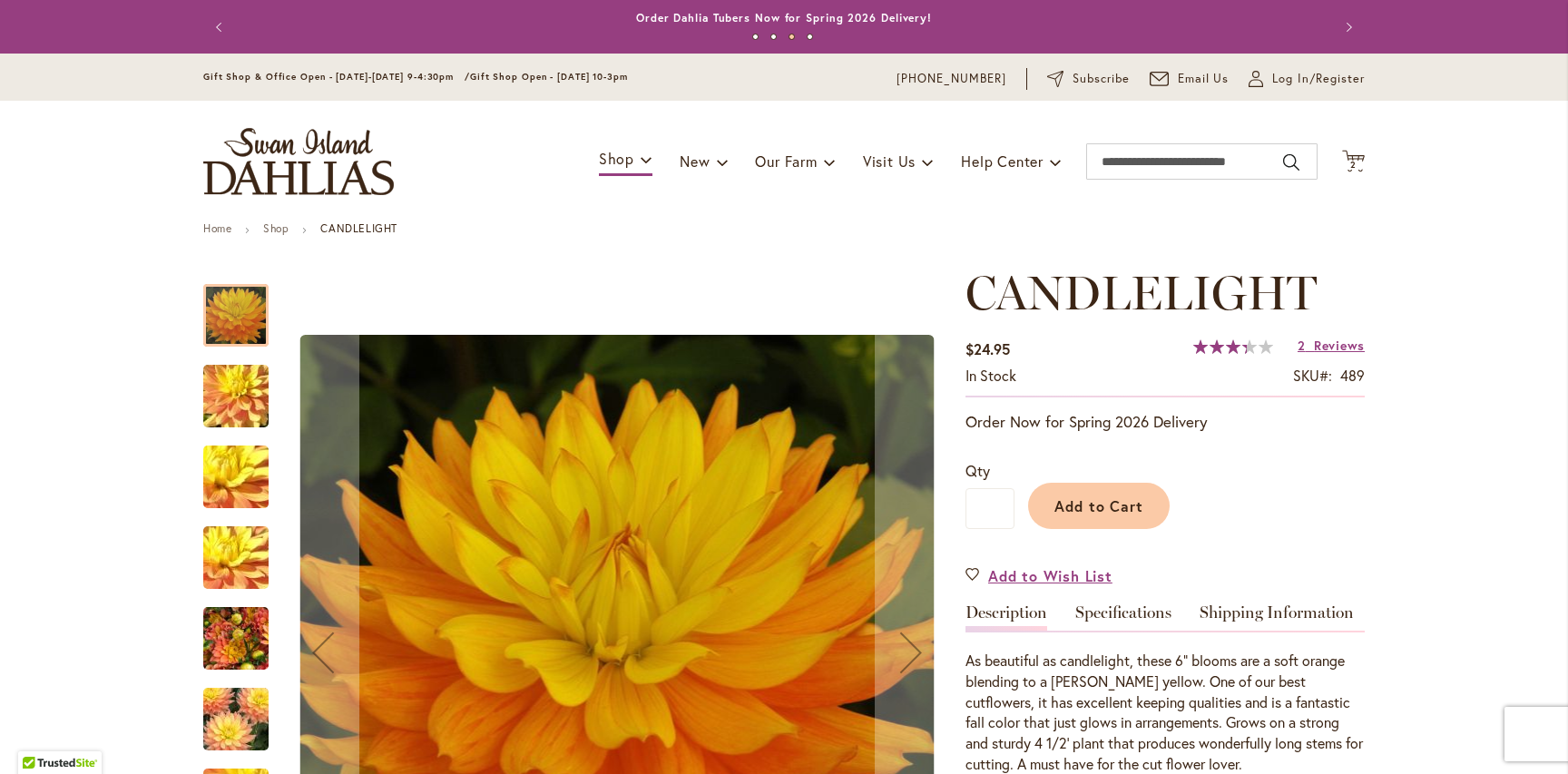
click at [216, 709] on img "CANDLELIGHT" at bounding box center [235, 719] width 130 height 87
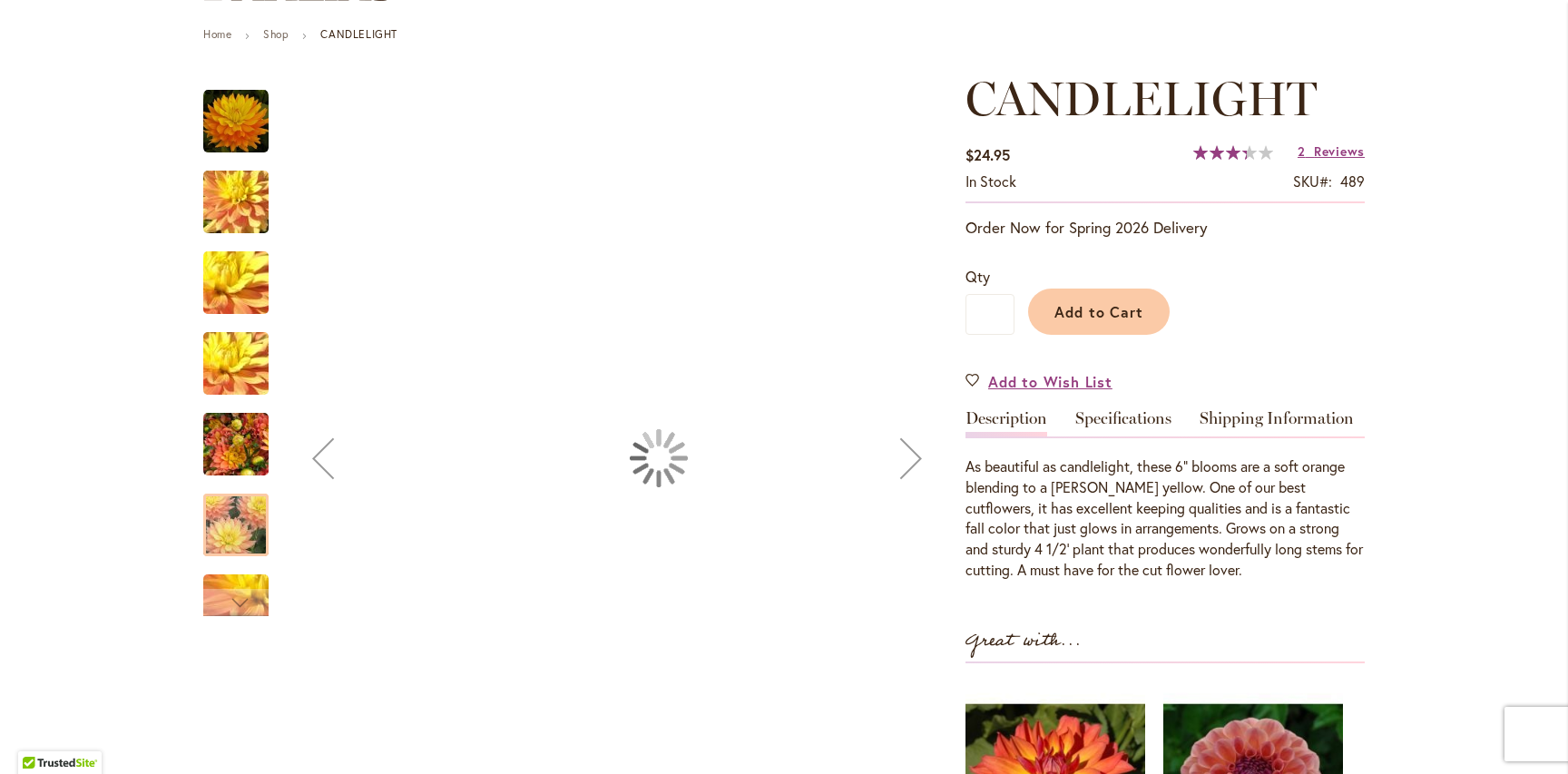
scroll to position [204, 0]
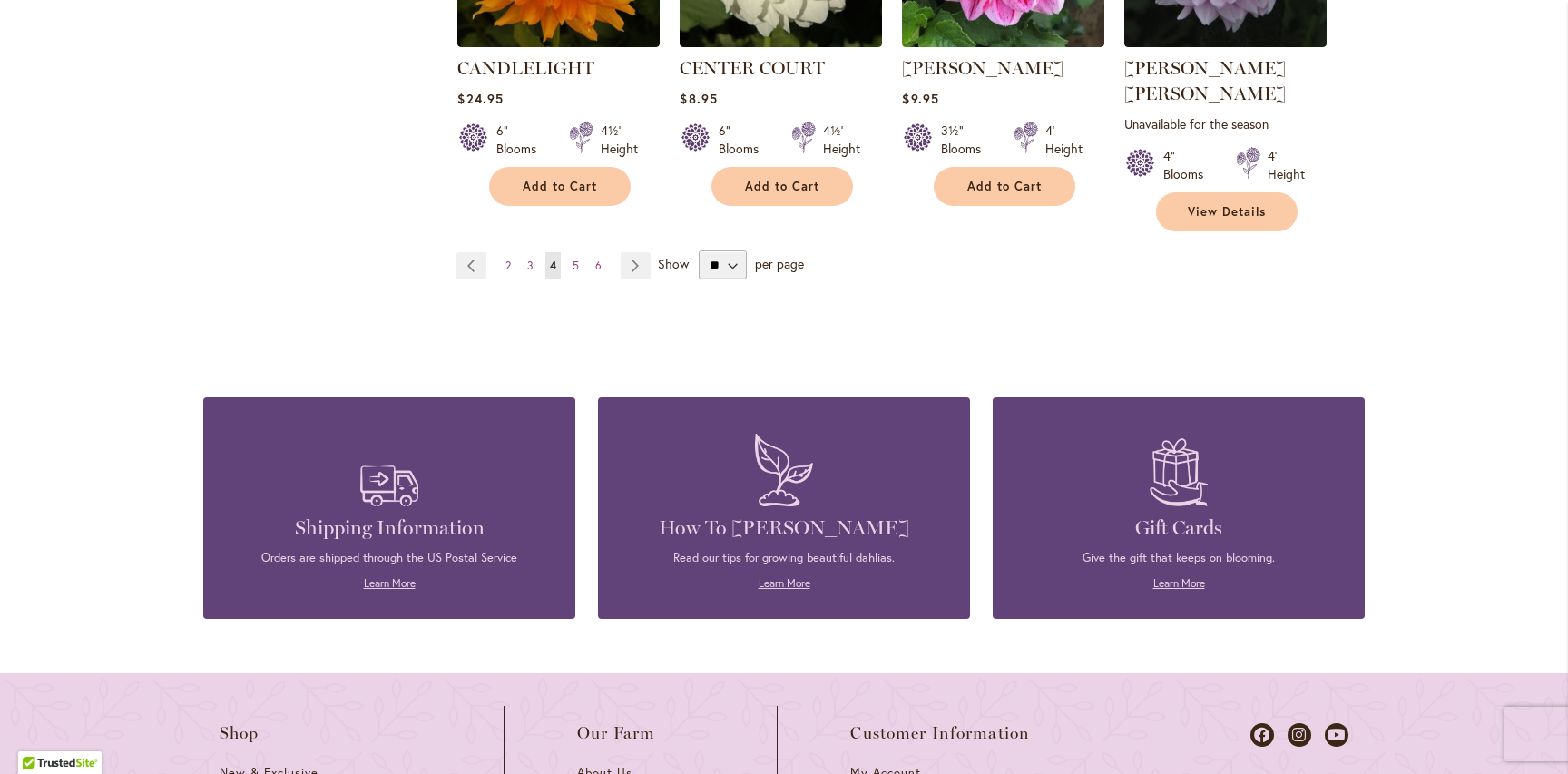
scroll to position [1829, 0]
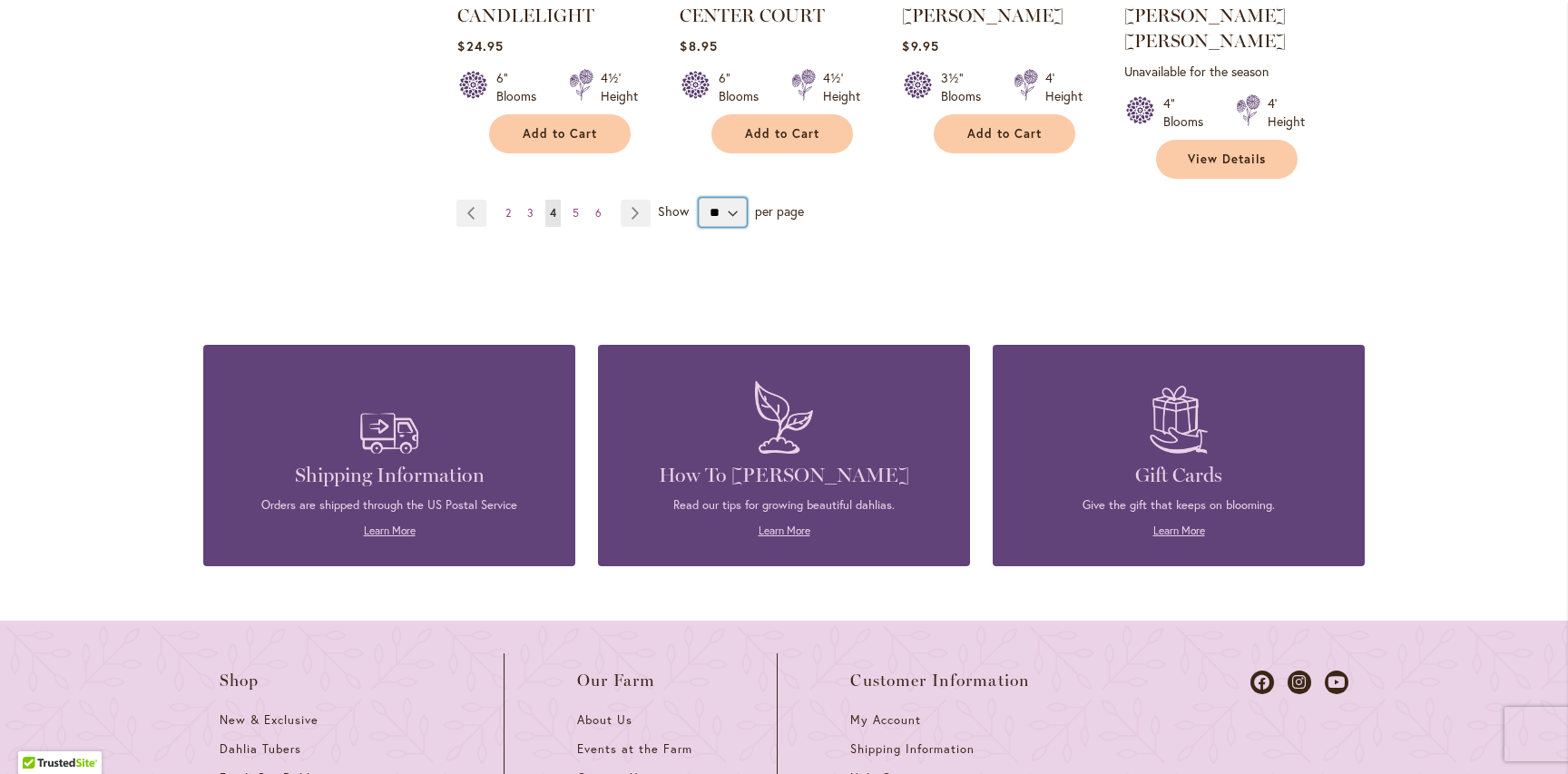
click at [732, 198] on select "** ** ** **" at bounding box center [723, 212] width 48 height 29
select select "**"
click at [699, 198] on select "** ** ** **" at bounding box center [723, 212] width 48 height 29
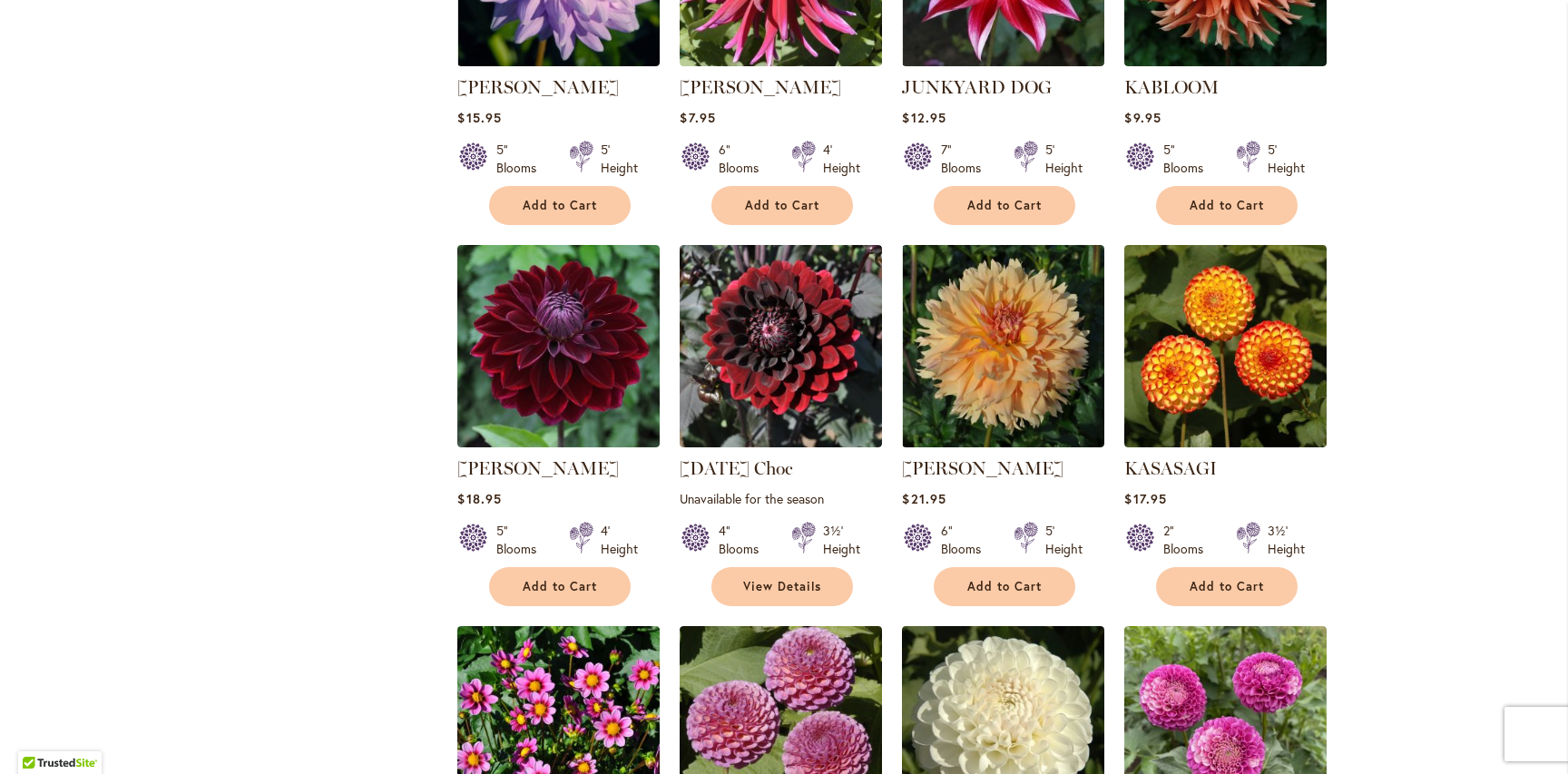
scroll to position [2173, 0]
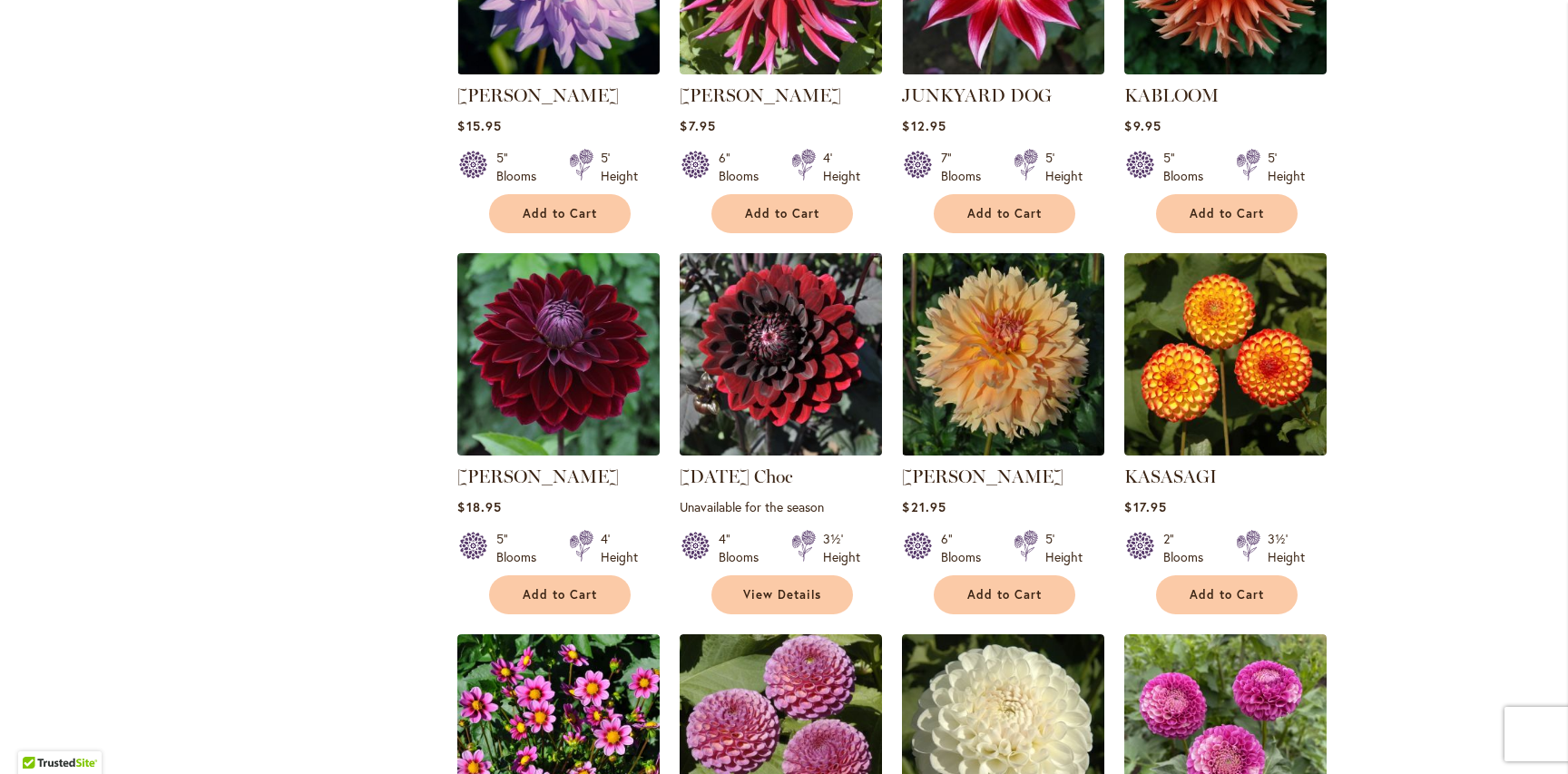
click at [813, 375] on img at bounding box center [781, 354] width 212 height 212
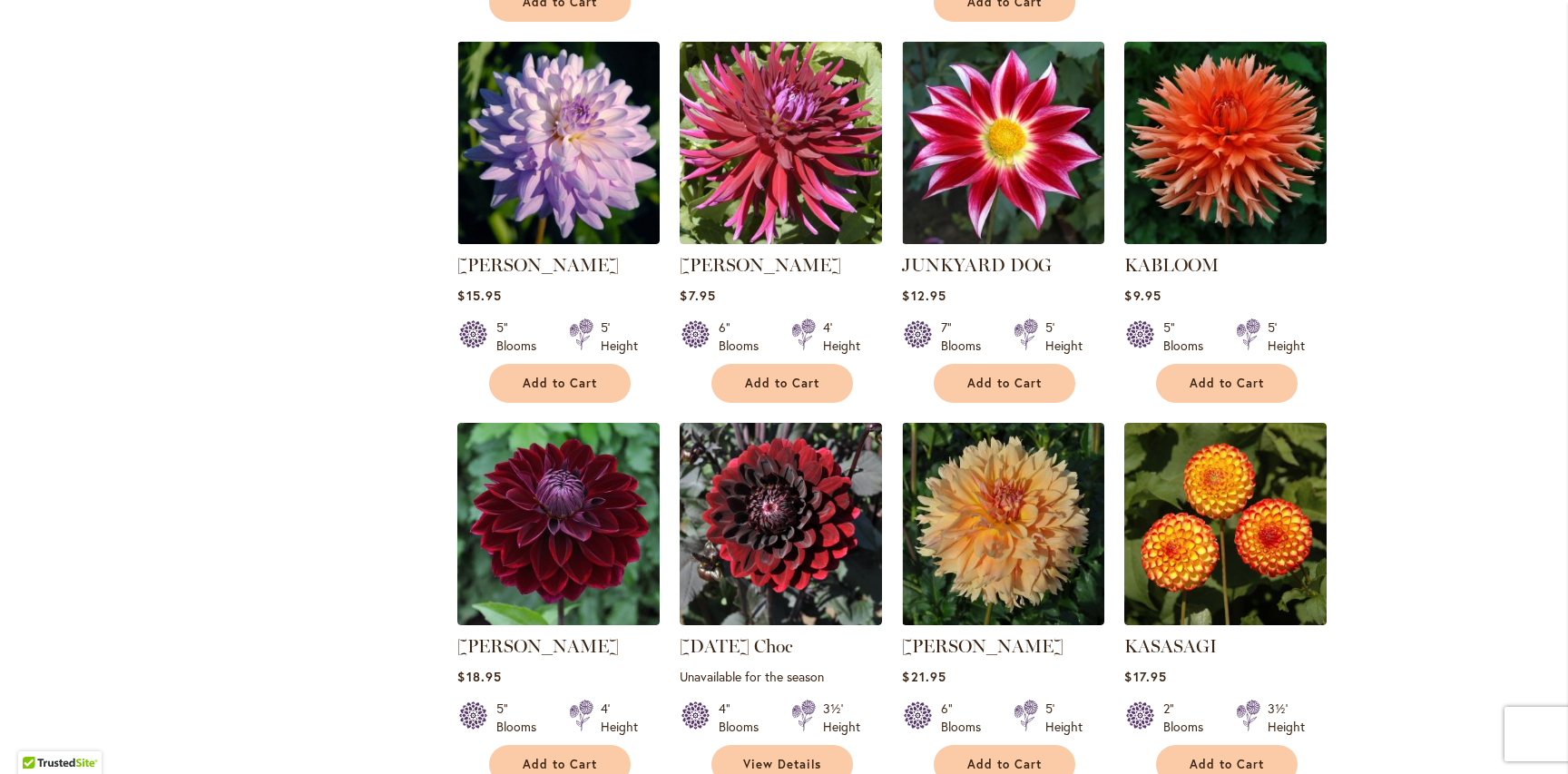
scroll to position [2070, 0]
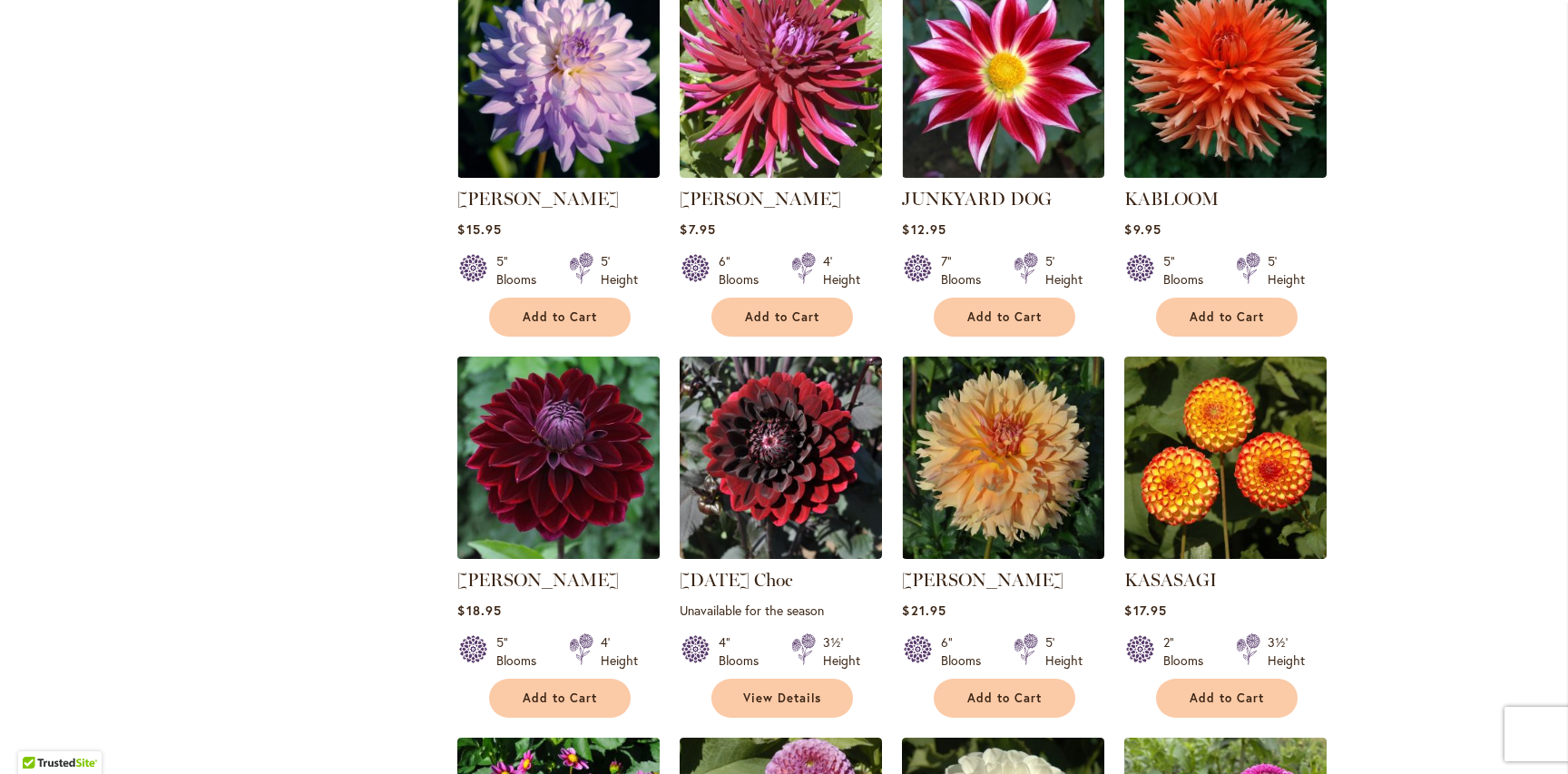
click at [553, 447] on img at bounding box center [559, 458] width 212 height 212
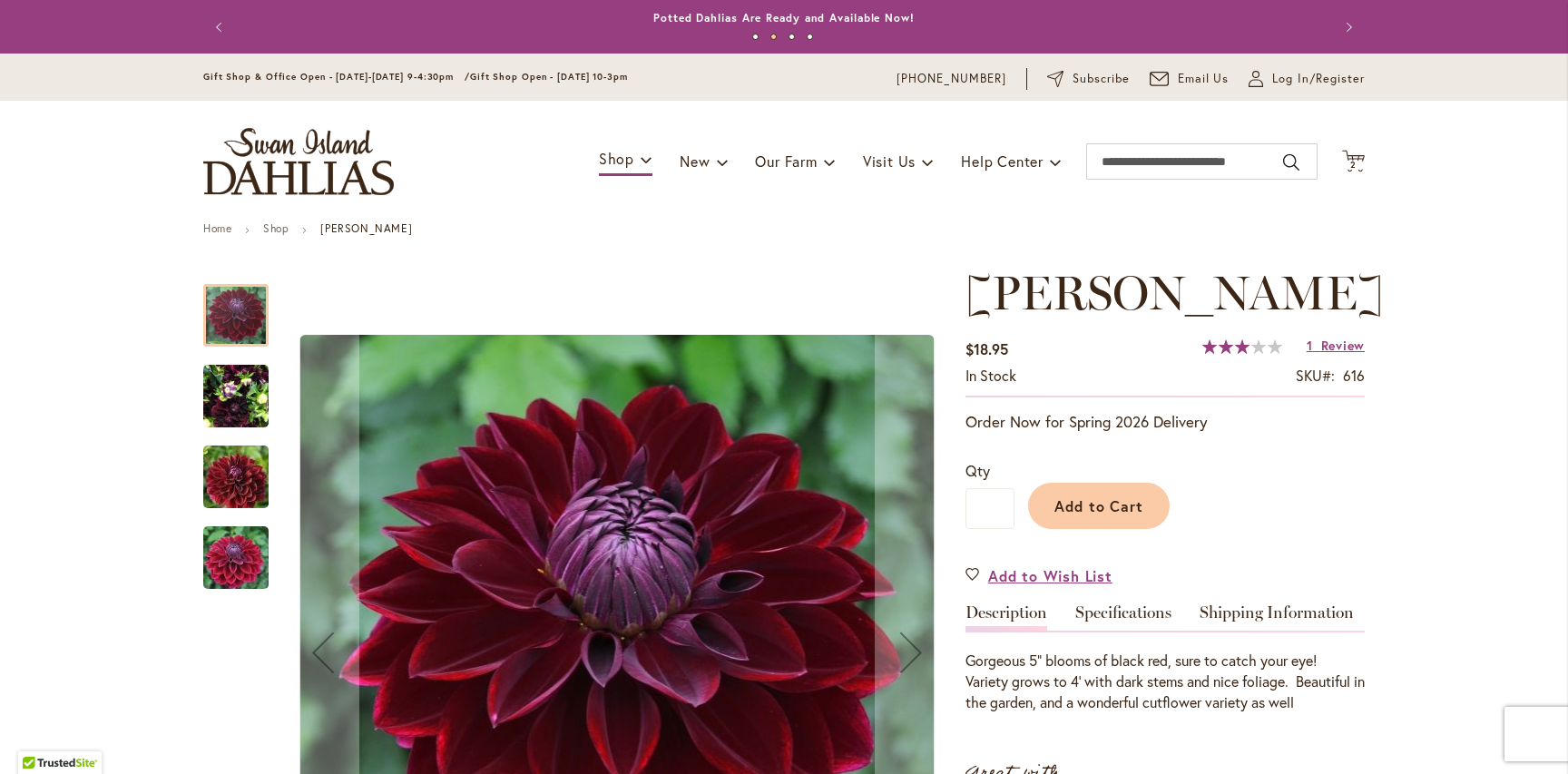
click at [225, 478] on img "Kaisha Lea" at bounding box center [235, 477] width 130 height 87
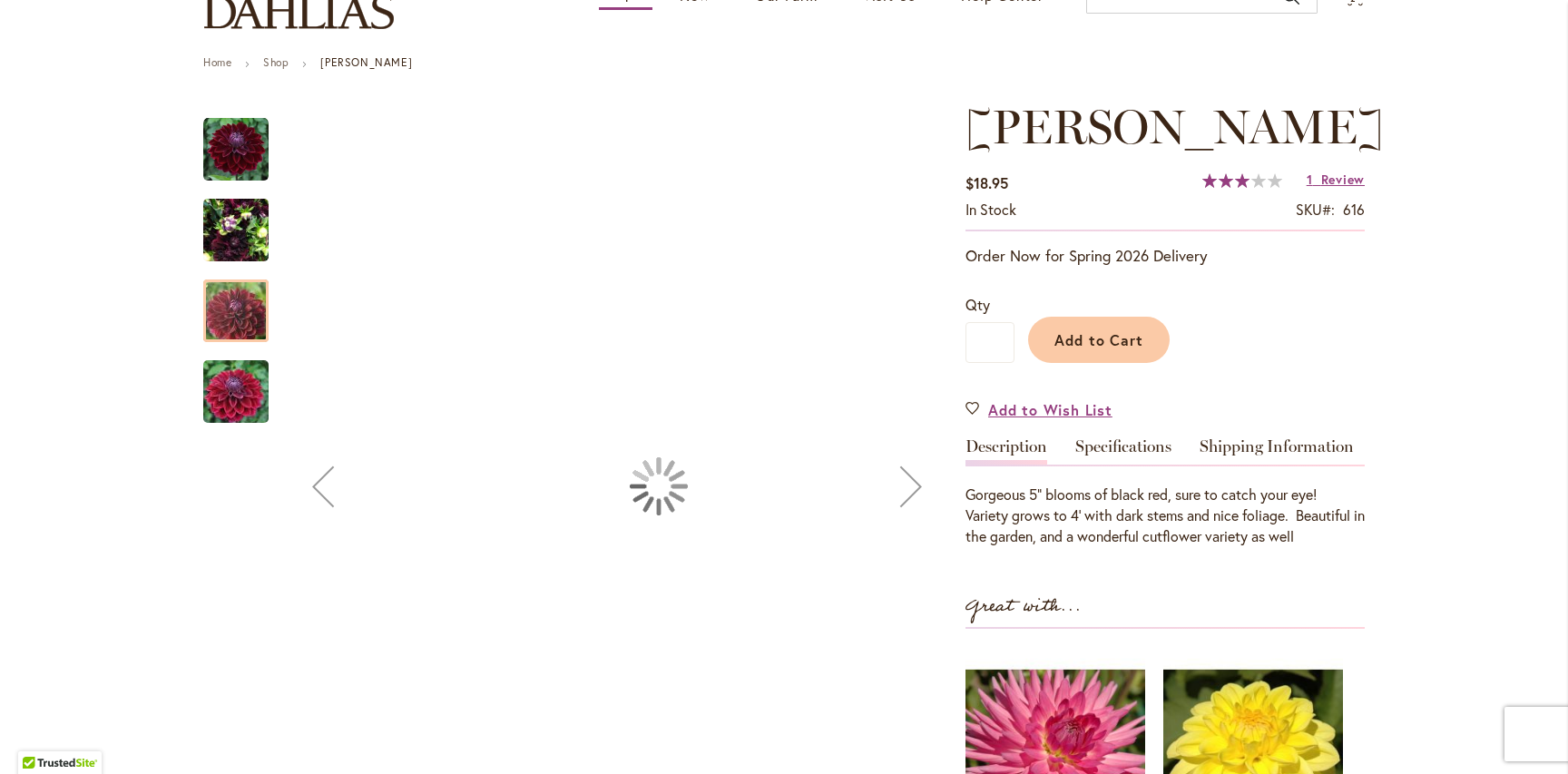
scroll to position [192, 0]
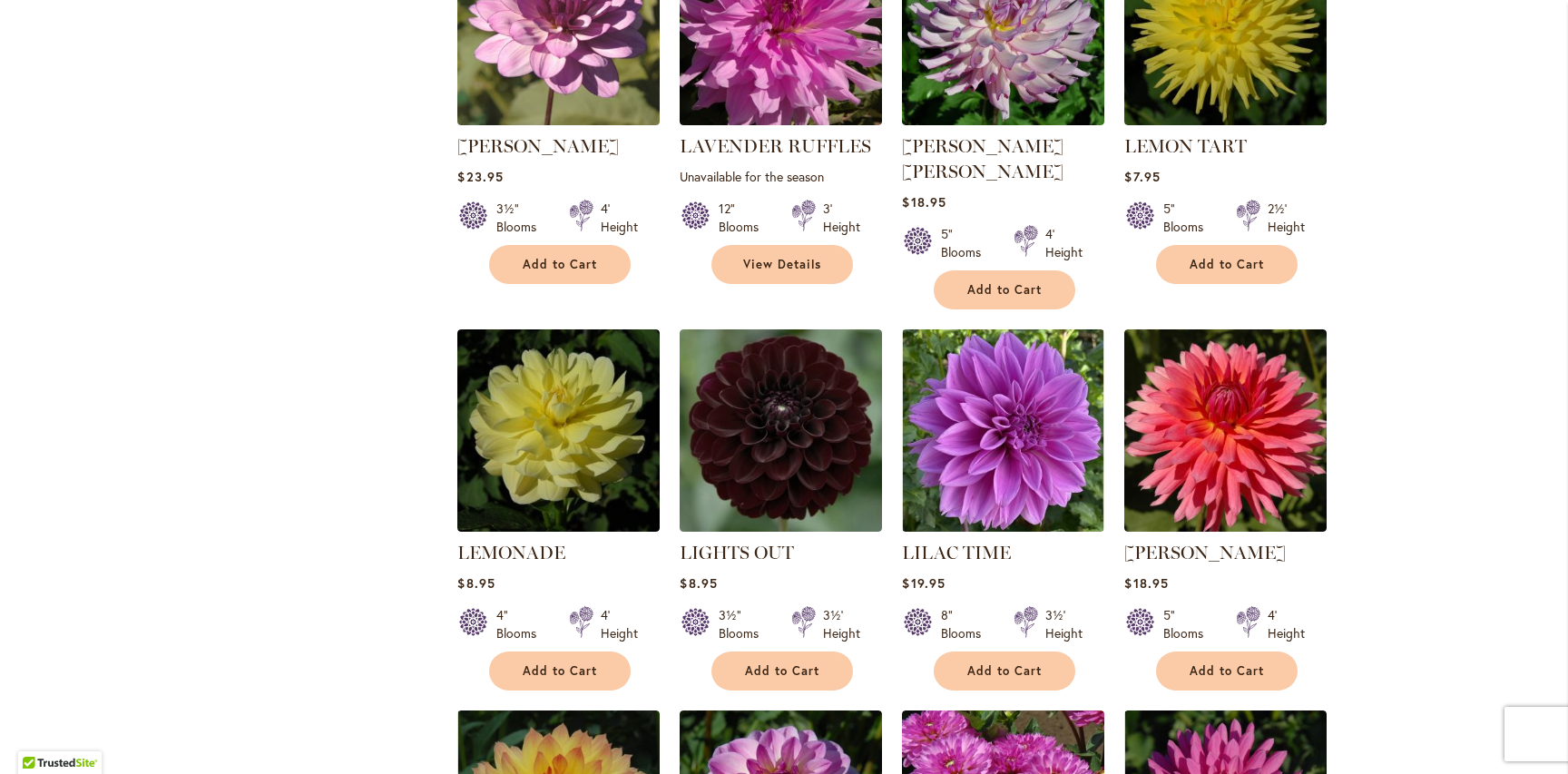
scroll to position [3681, 0]
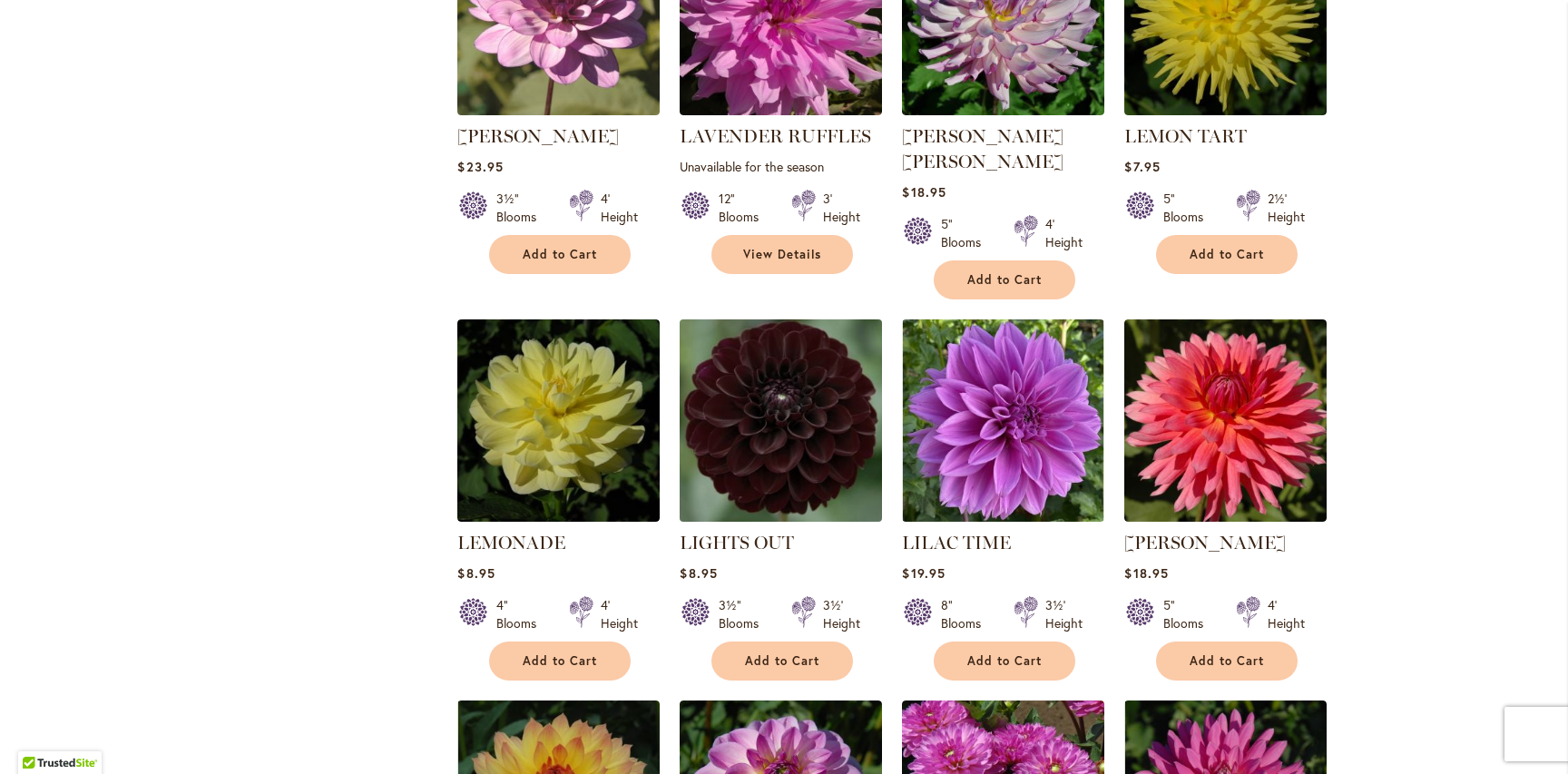
click at [811, 351] on img at bounding box center [781, 420] width 212 height 212
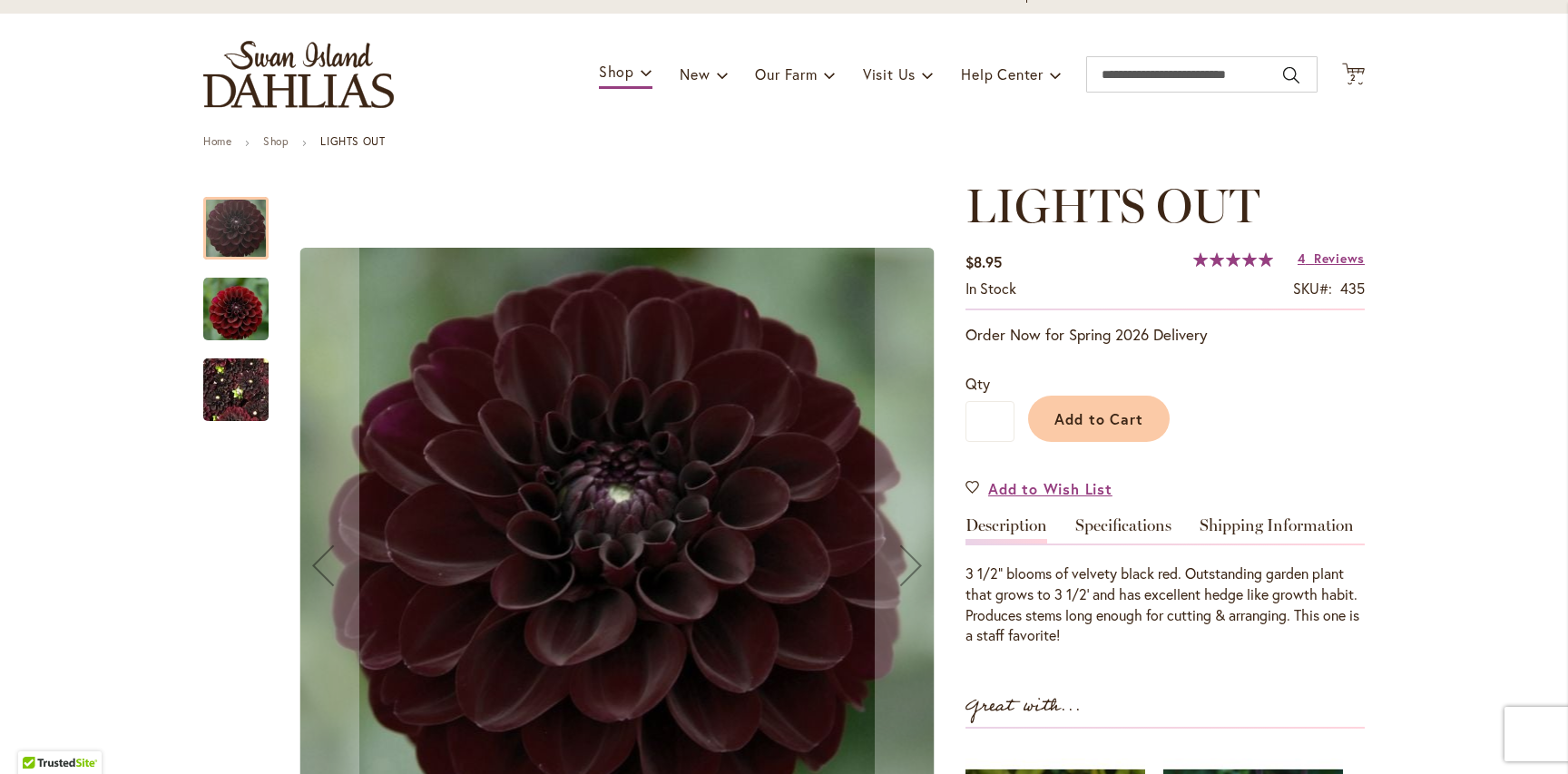
scroll to position [92, 0]
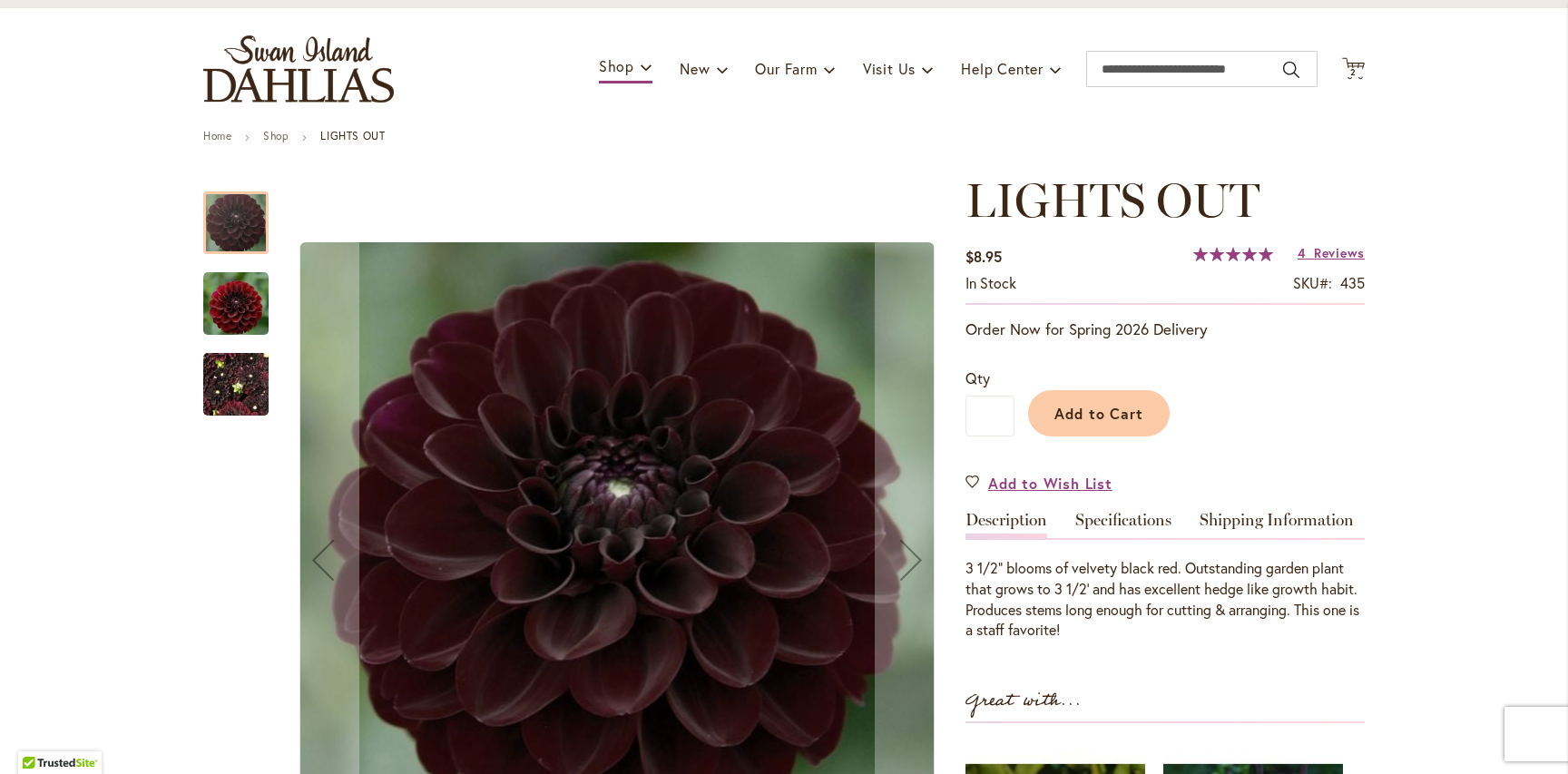
click at [245, 390] on img "LIGHTS OUT" at bounding box center [235, 385] width 65 height 87
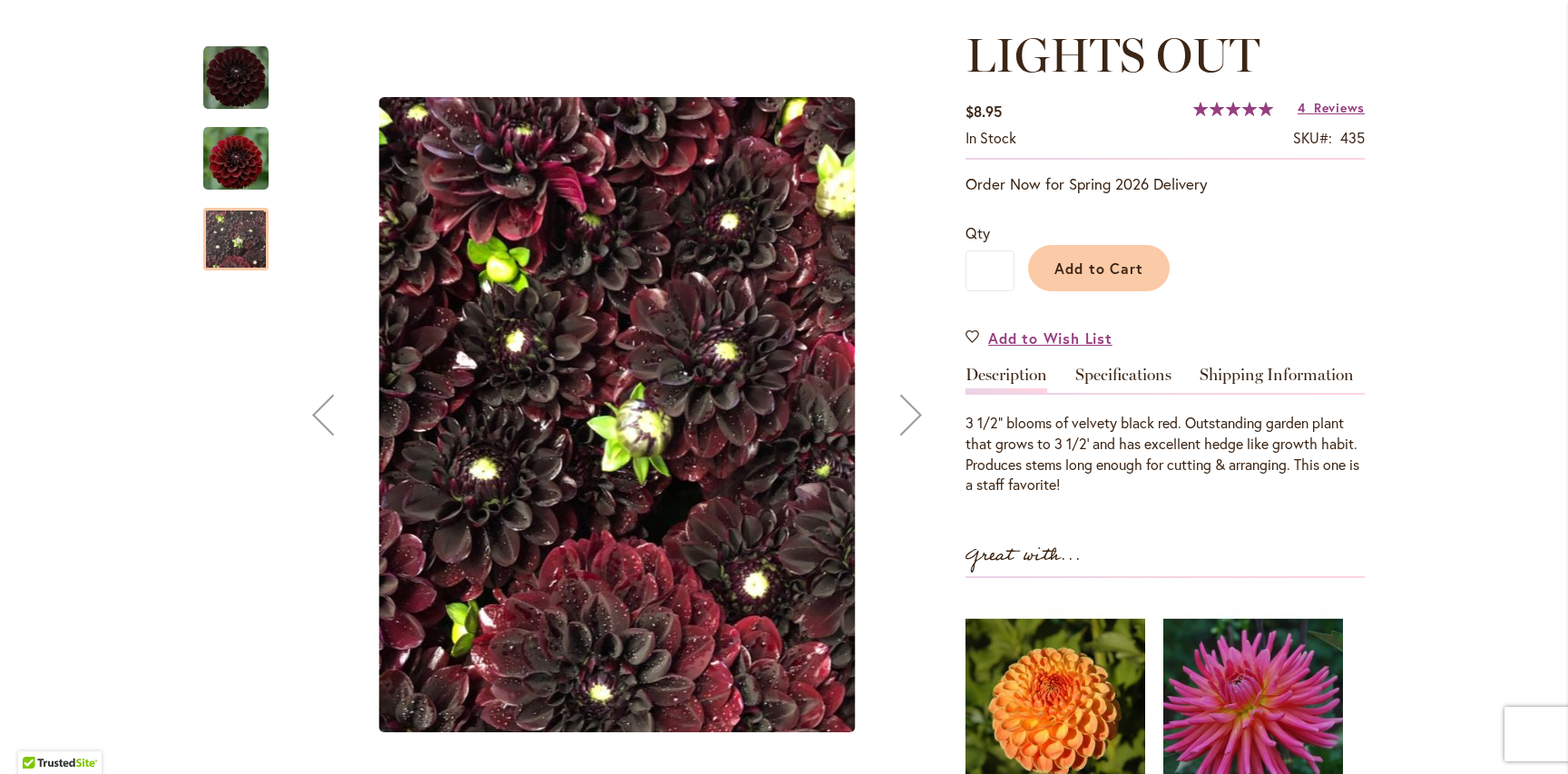
scroll to position [247, 0]
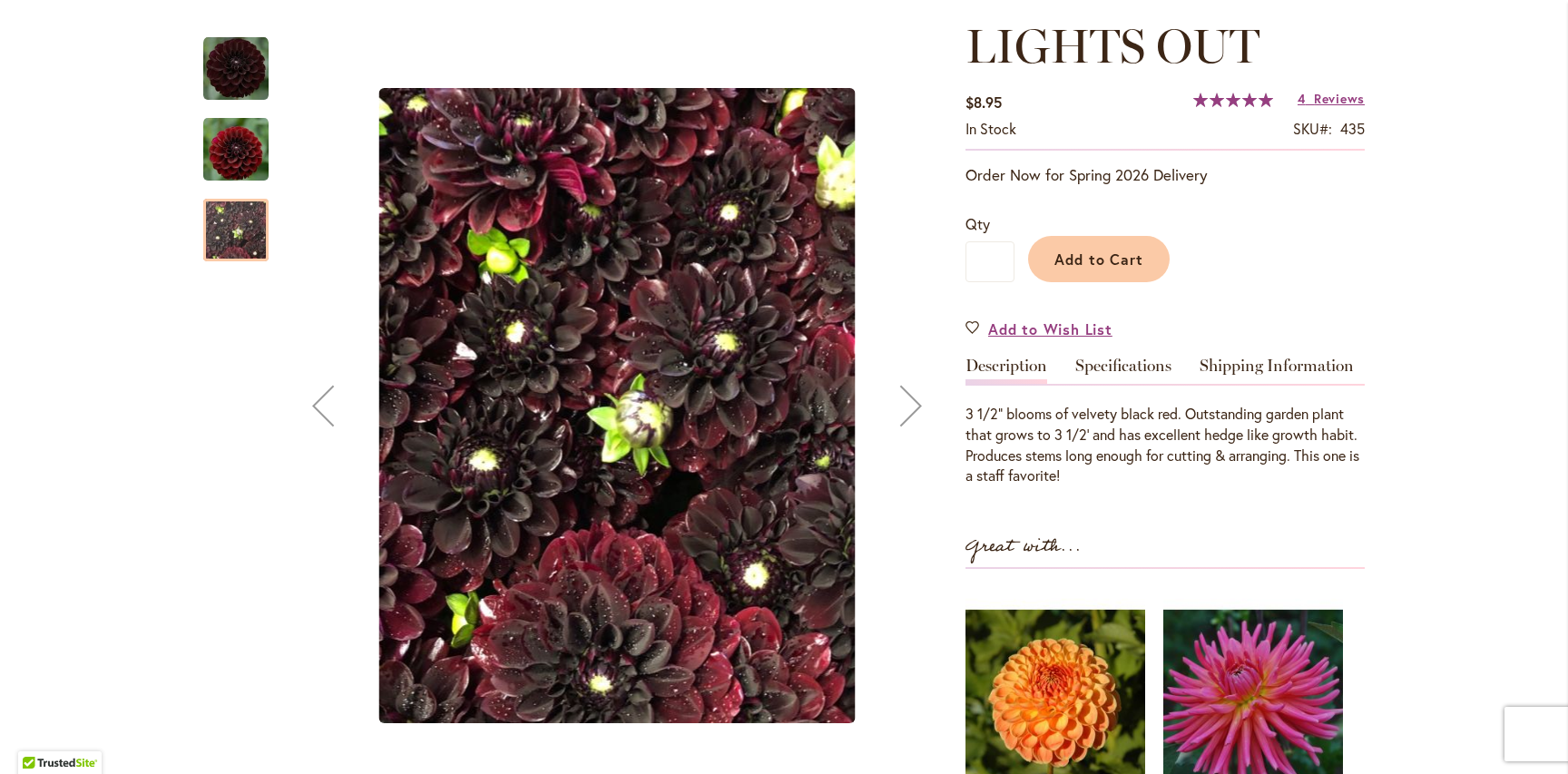
click at [259, 169] on img "LIGHTS OUT" at bounding box center [235, 149] width 65 height 67
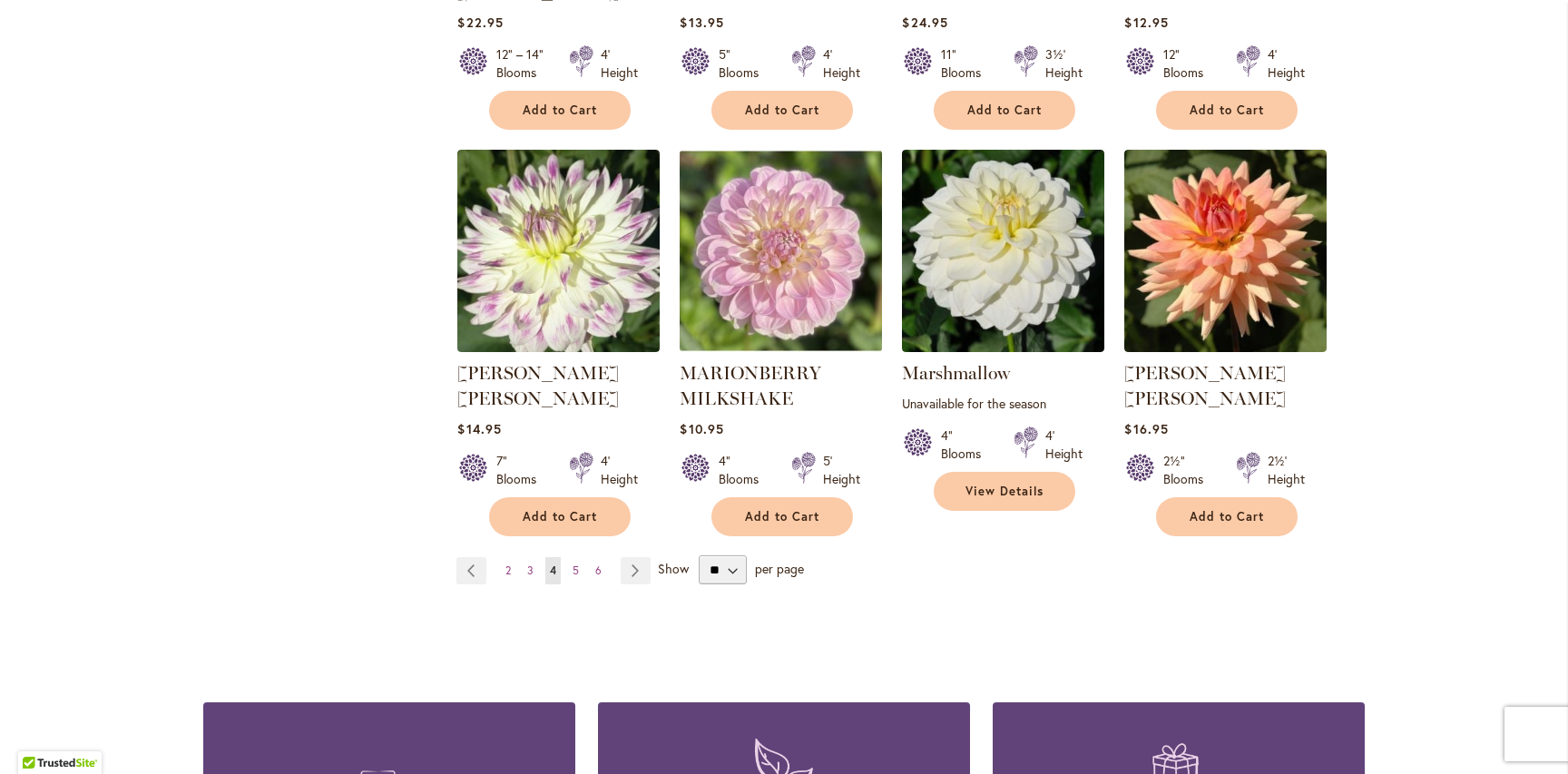
scroll to position [6174, 0]
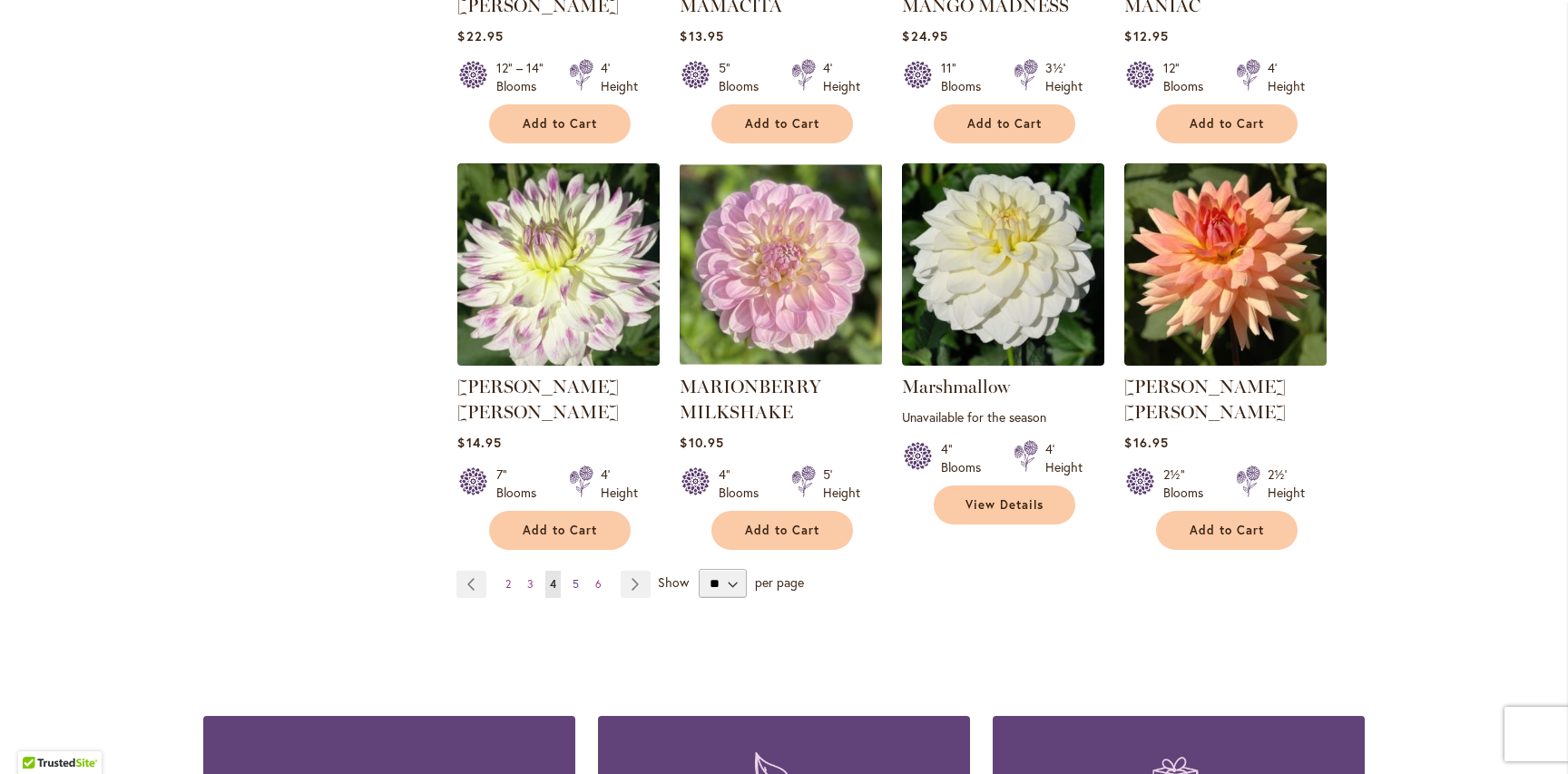
click at [575, 577] on span "5" at bounding box center [575, 583] width 7 height 14
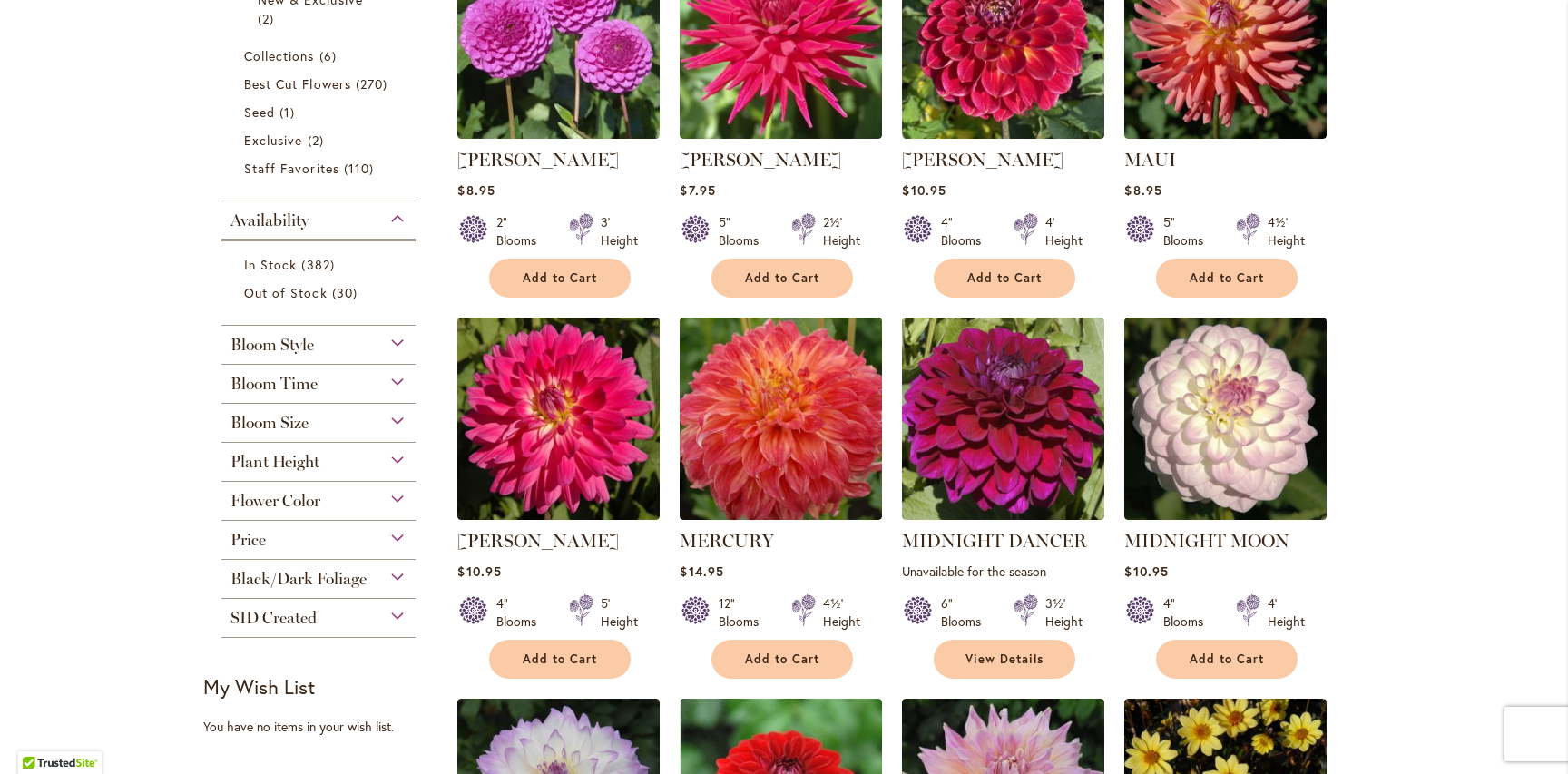
scroll to position [555, 0]
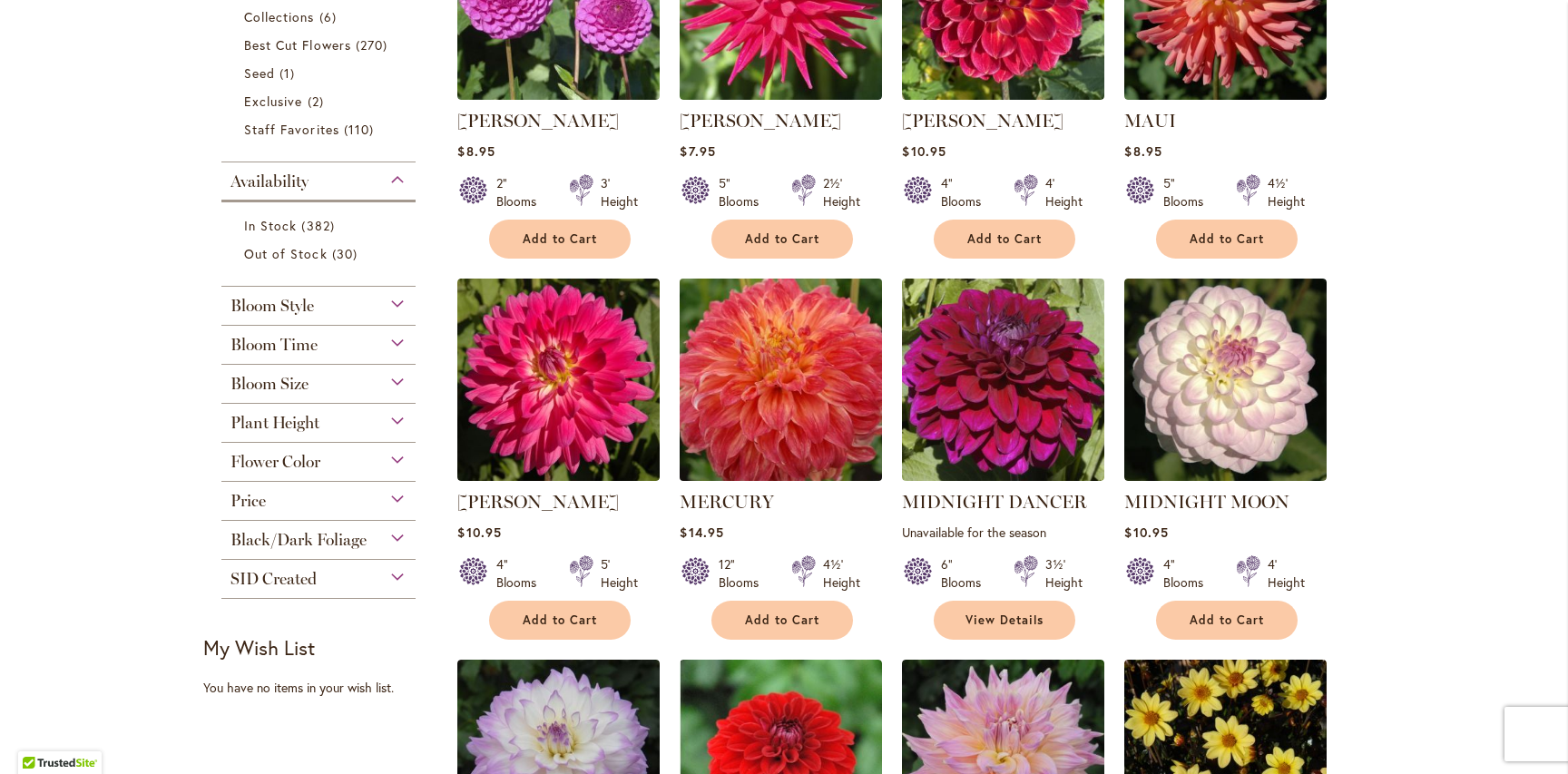
click at [784, 404] on img at bounding box center [781, 380] width 212 height 212
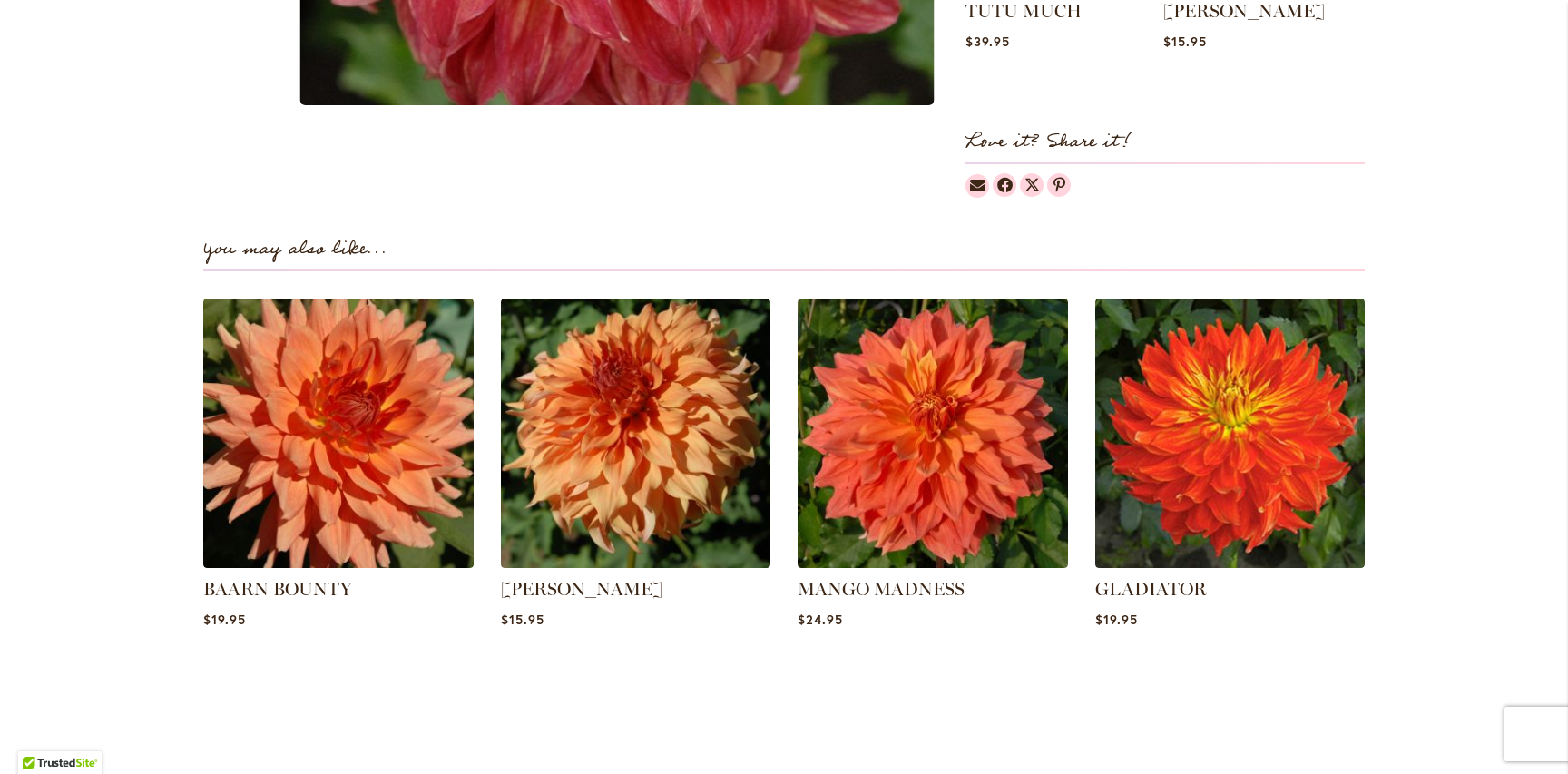
scroll to position [1066, 0]
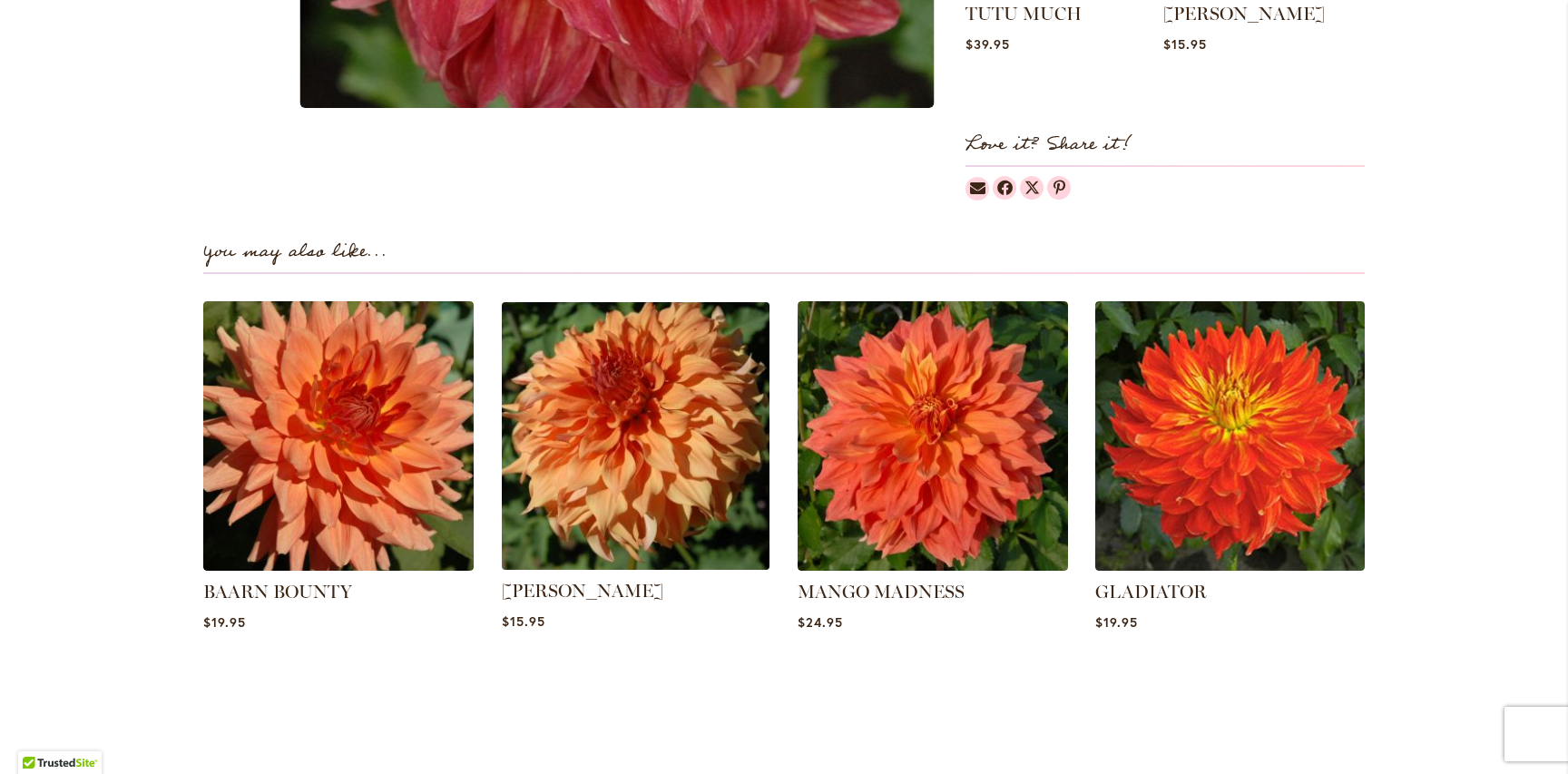
click at [667, 423] on img at bounding box center [635, 435] width 281 height 281
